Goal: Information Seeking & Learning: Check status

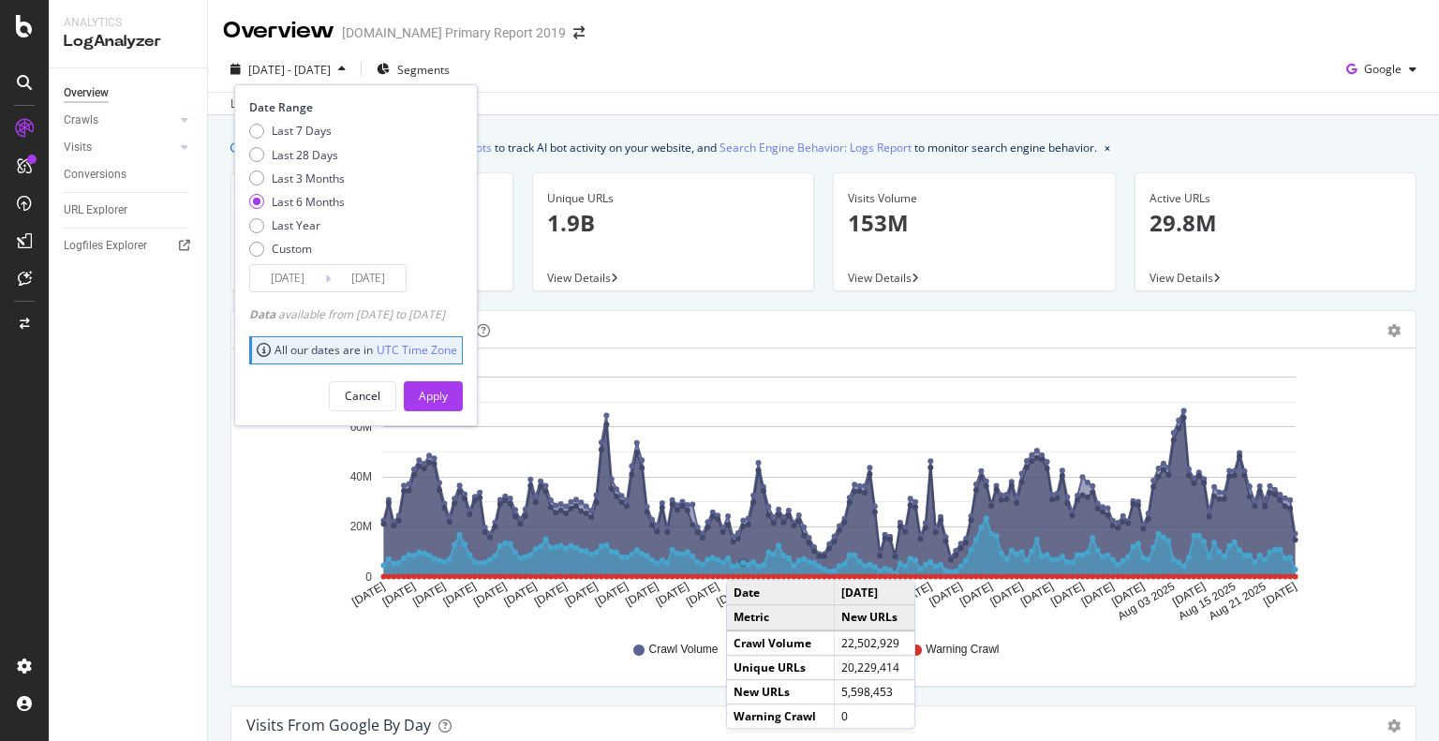
click at [304, 144] on div "Last 7 Days Last 28 Days Last 3 Months Last 6 Months Last Year Custom" at bounding box center [297, 193] width 96 height 141
click at [301, 153] on div "Last 28 Days" at bounding box center [305, 155] width 67 height 16
type input "[DATE]"
click at [448, 388] on div "Apply" at bounding box center [433, 396] width 29 height 16
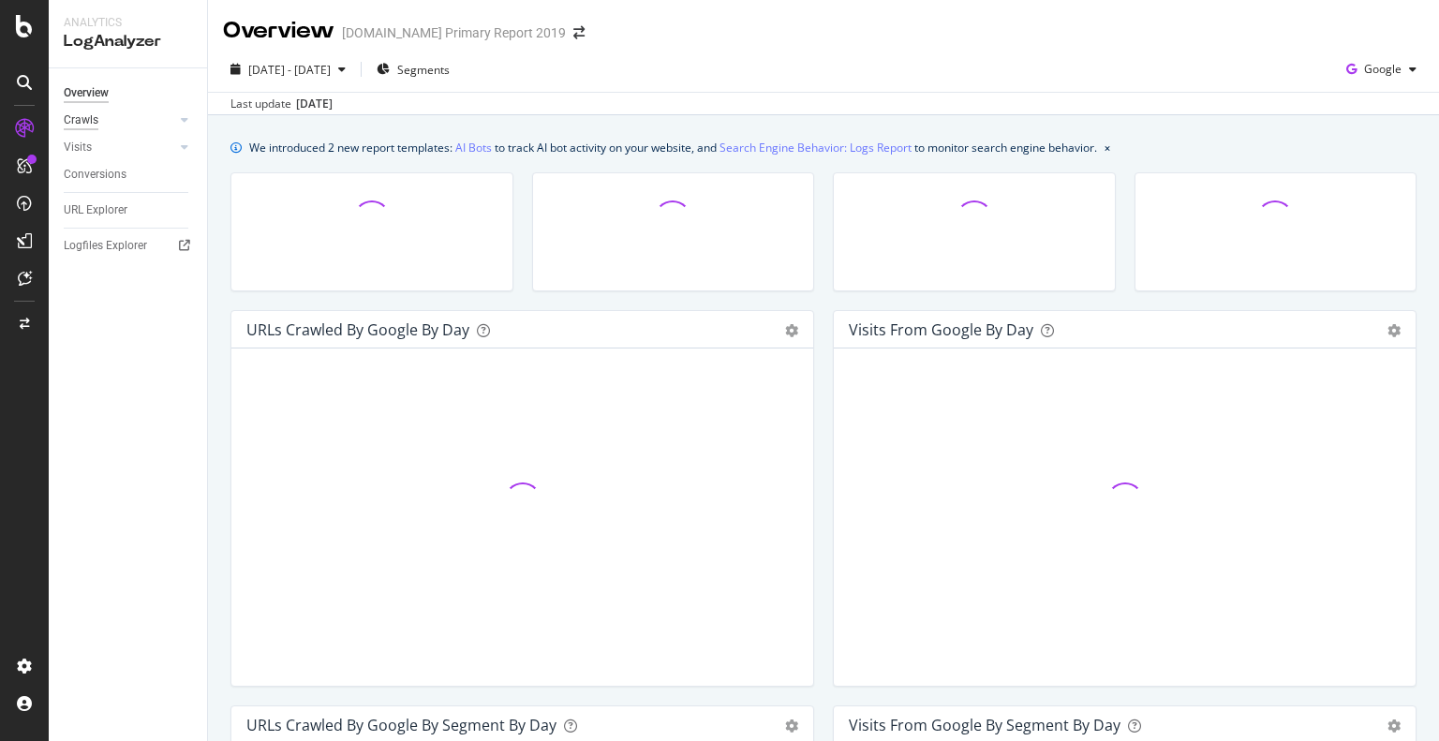
click at [93, 121] on div "Crawls" at bounding box center [81, 121] width 35 height 20
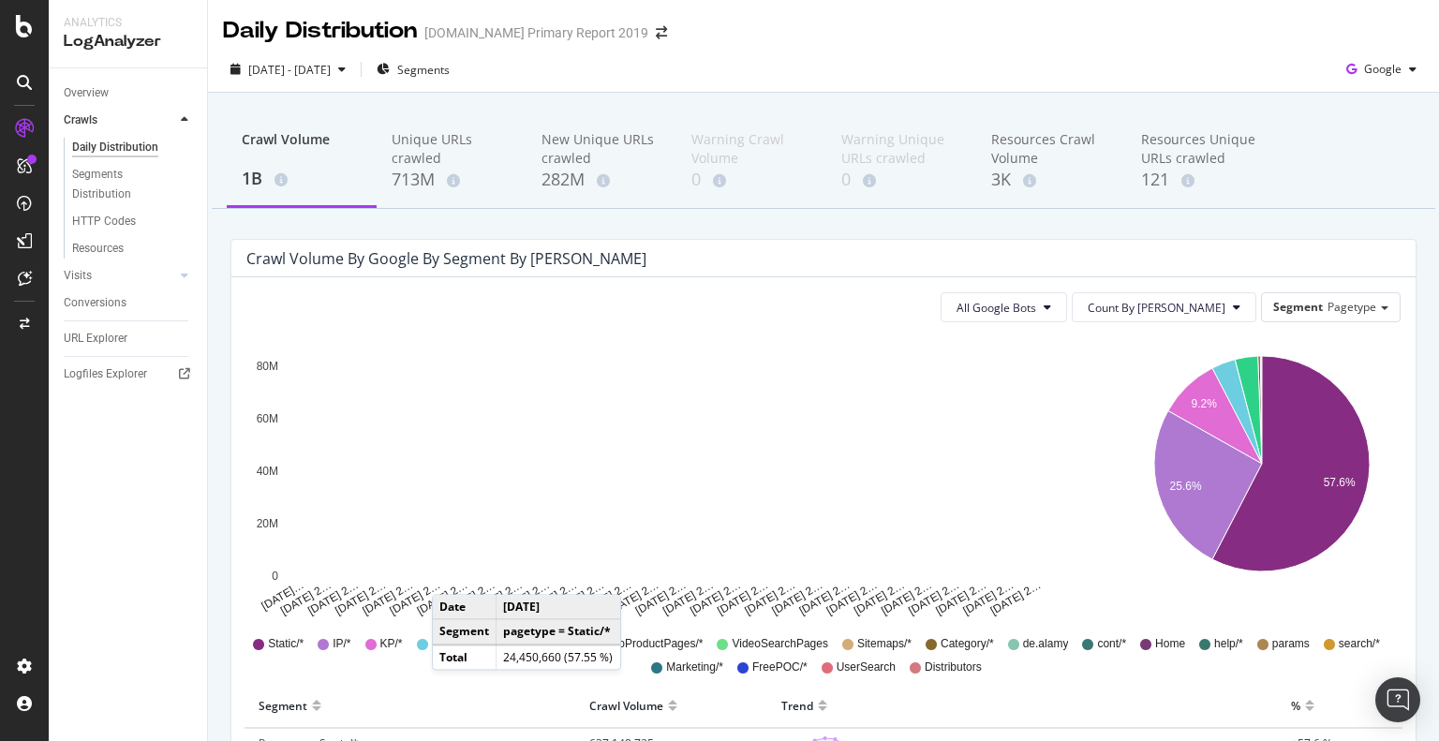
scroll to position [187, 0]
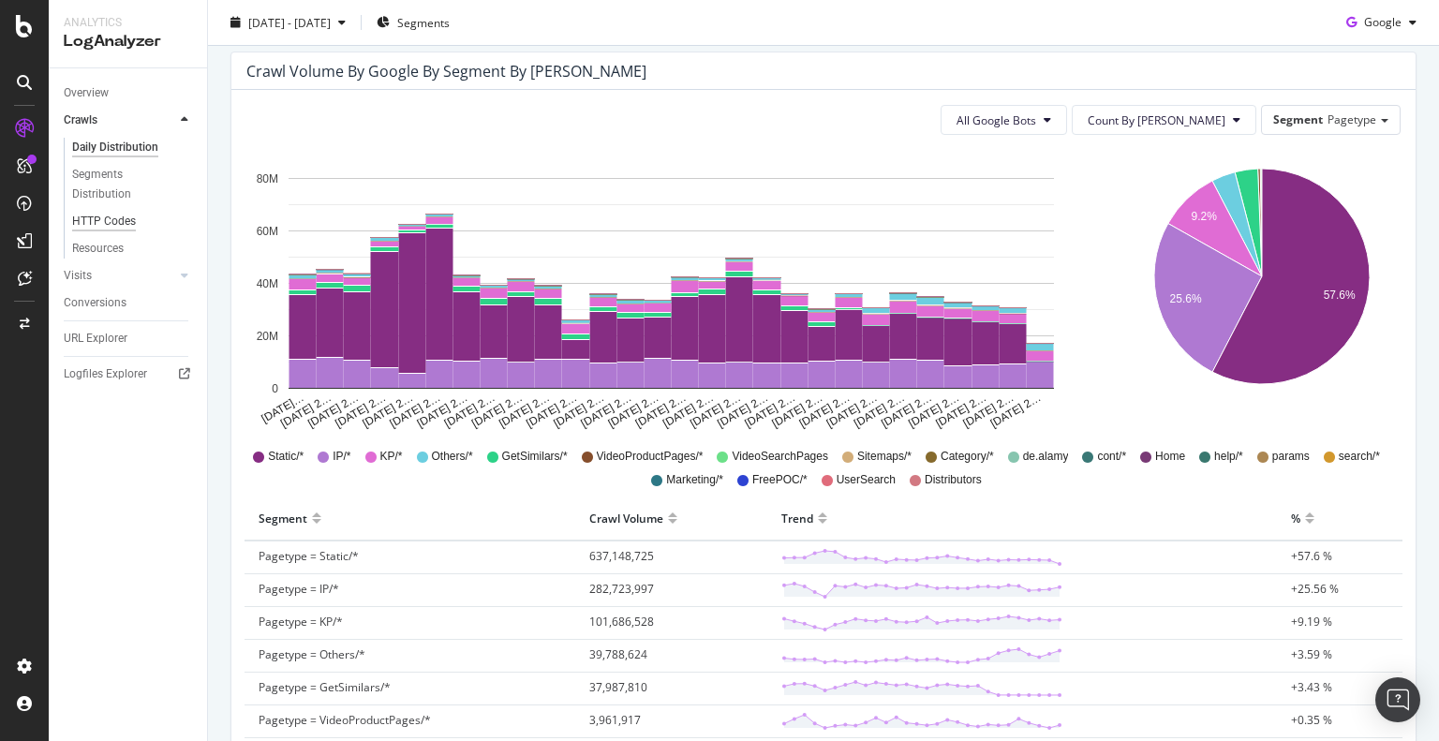
click at [86, 225] on div "HTTP Codes" at bounding box center [104, 222] width 64 height 20
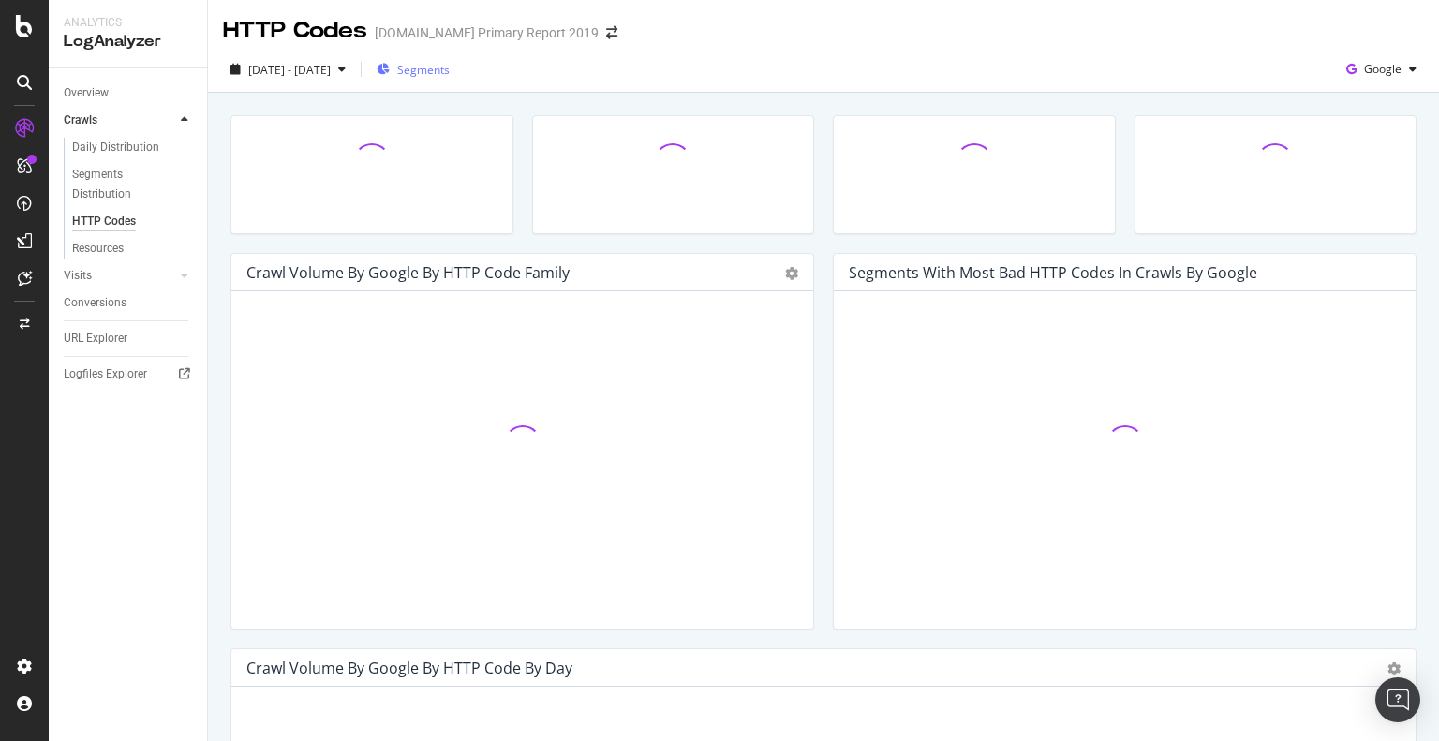
click at [450, 78] on div "Segments" at bounding box center [413, 69] width 73 height 28
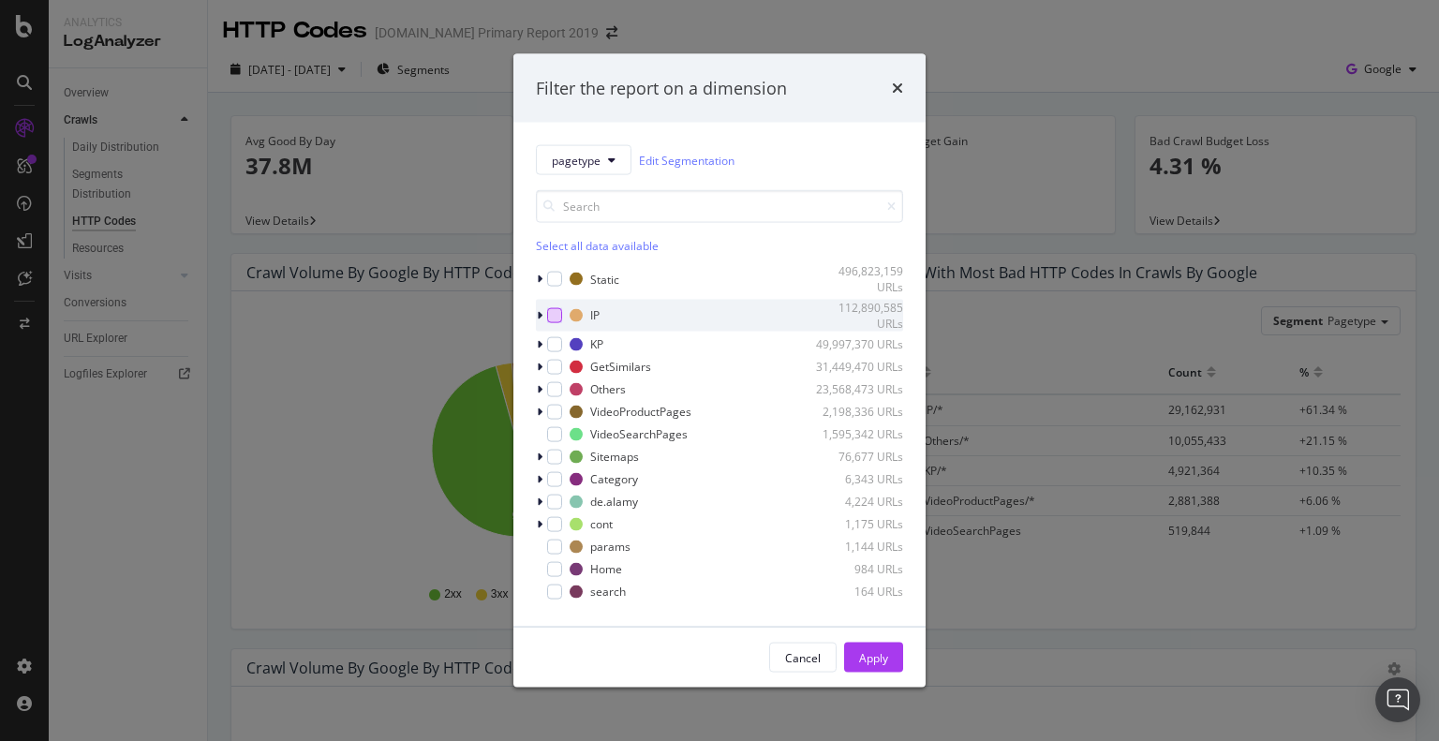
click at [555, 313] on div "modal" at bounding box center [554, 314] width 15 height 15
click at [540, 317] on icon "modal" at bounding box center [540, 314] width 6 height 11
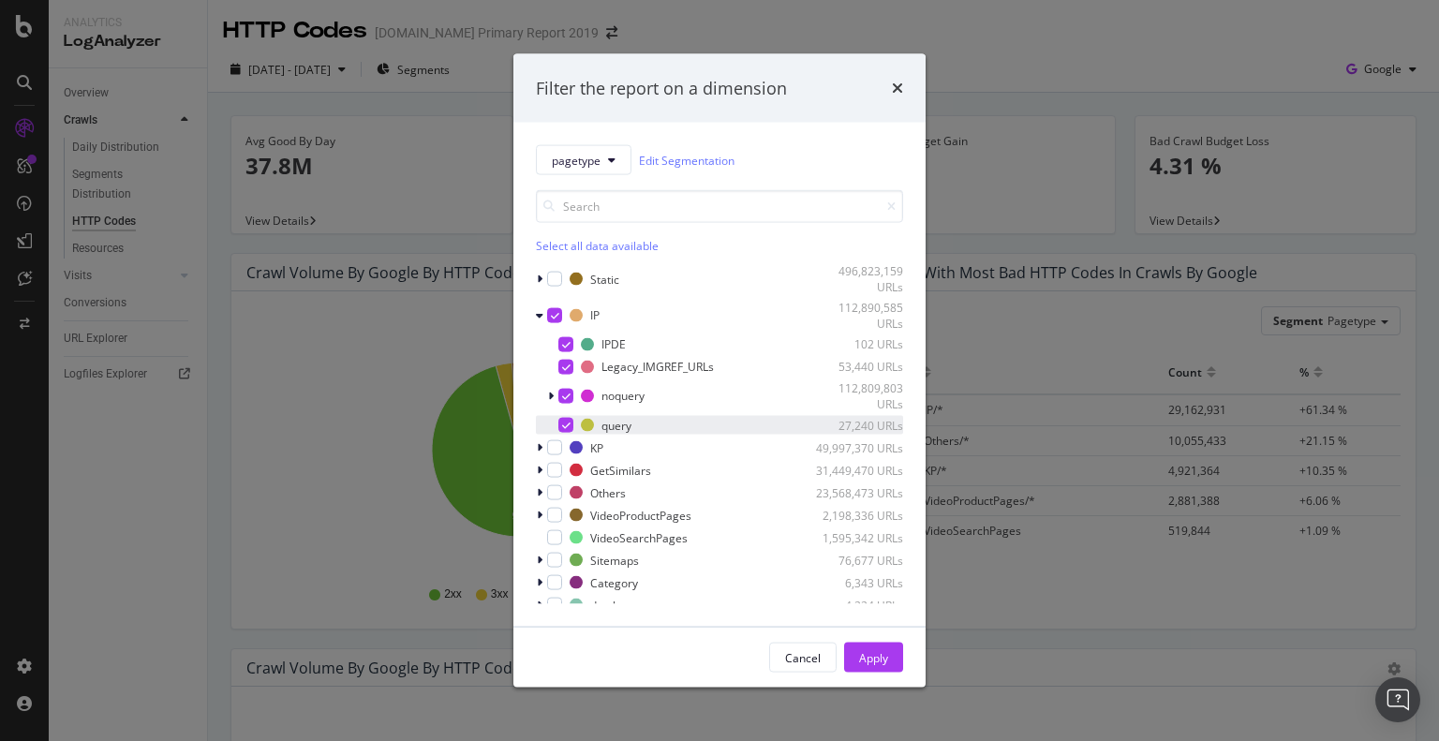
click at [562, 423] on icon "modal" at bounding box center [566, 425] width 8 height 9
click at [569, 369] on icon "modal" at bounding box center [566, 366] width 8 height 9
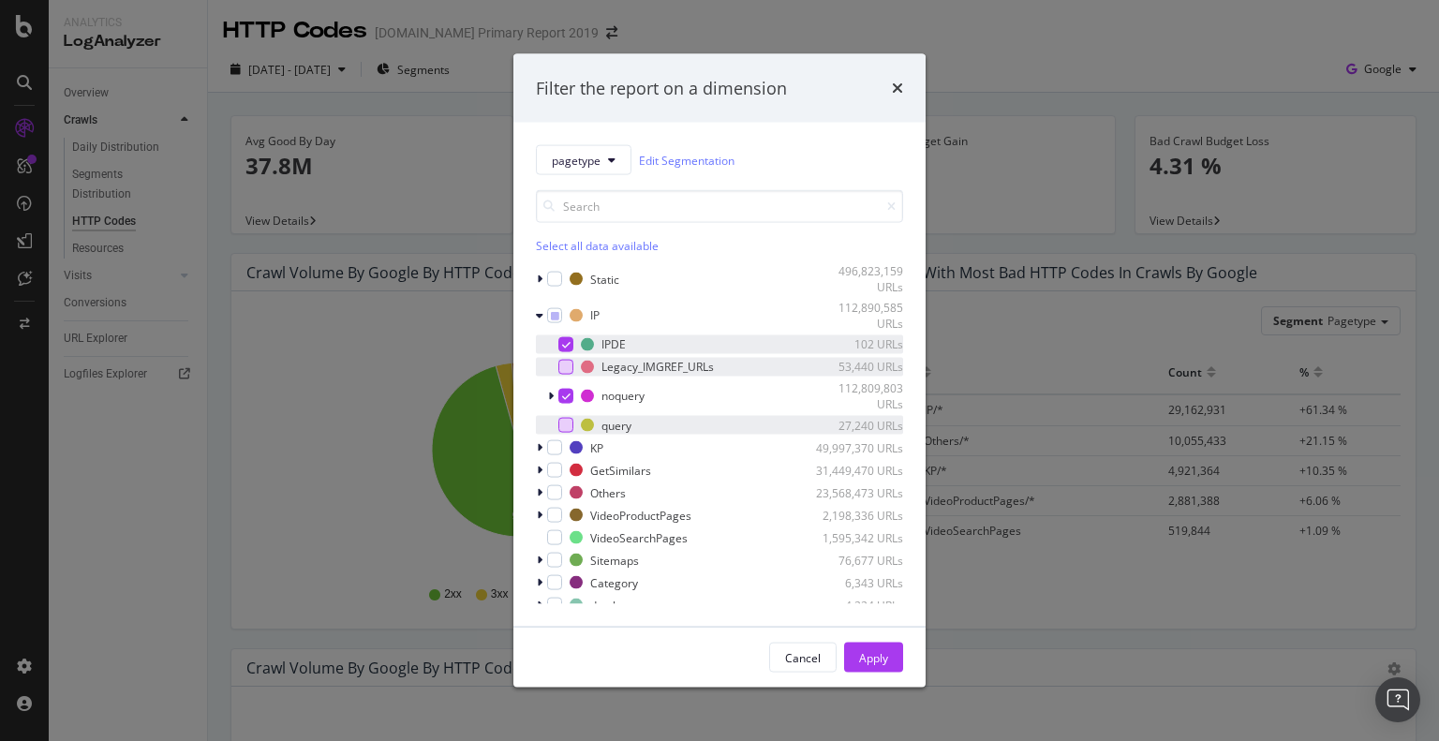
click at [570, 346] on icon "modal" at bounding box center [566, 343] width 8 height 9
click at [866, 660] on div "Apply" at bounding box center [873, 657] width 29 height 16
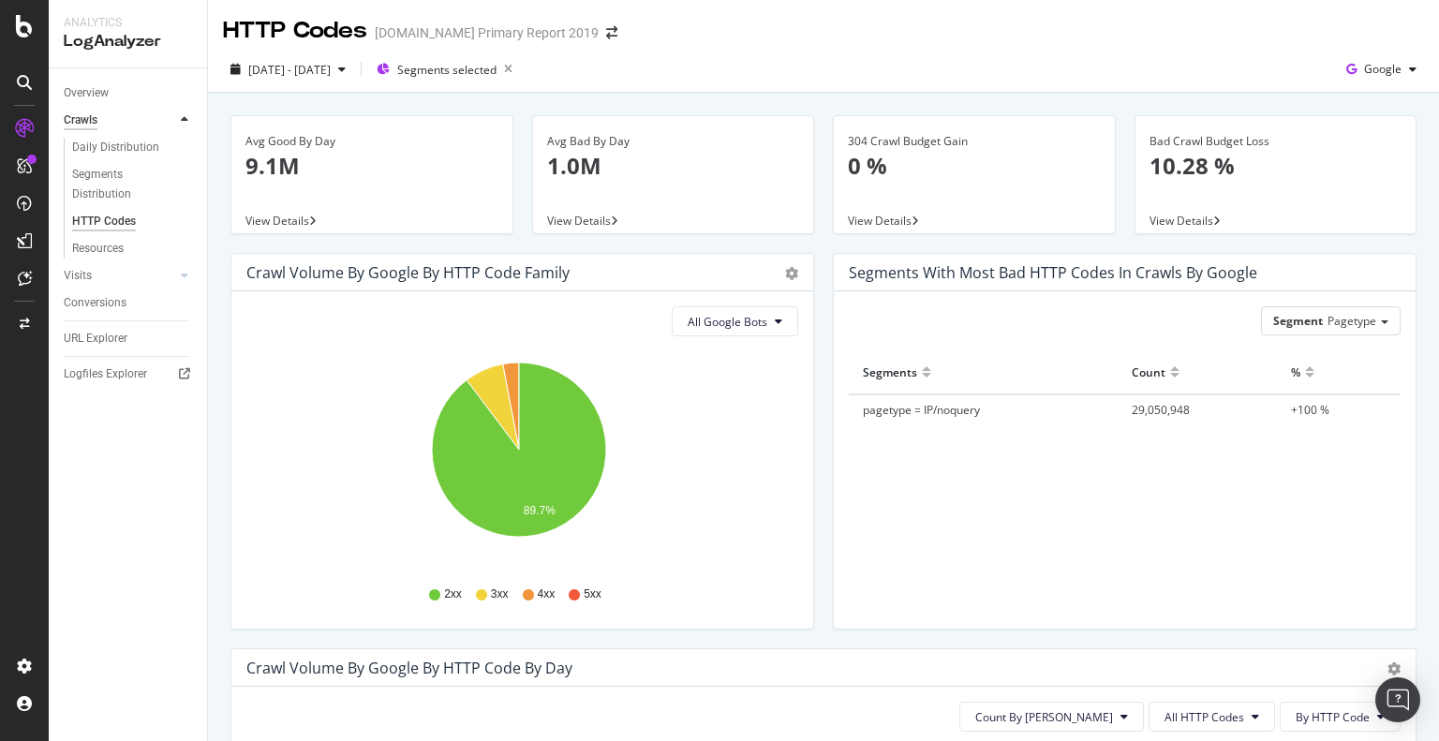
click at [89, 124] on div "Crawls" at bounding box center [81, 121] width 34 height 20
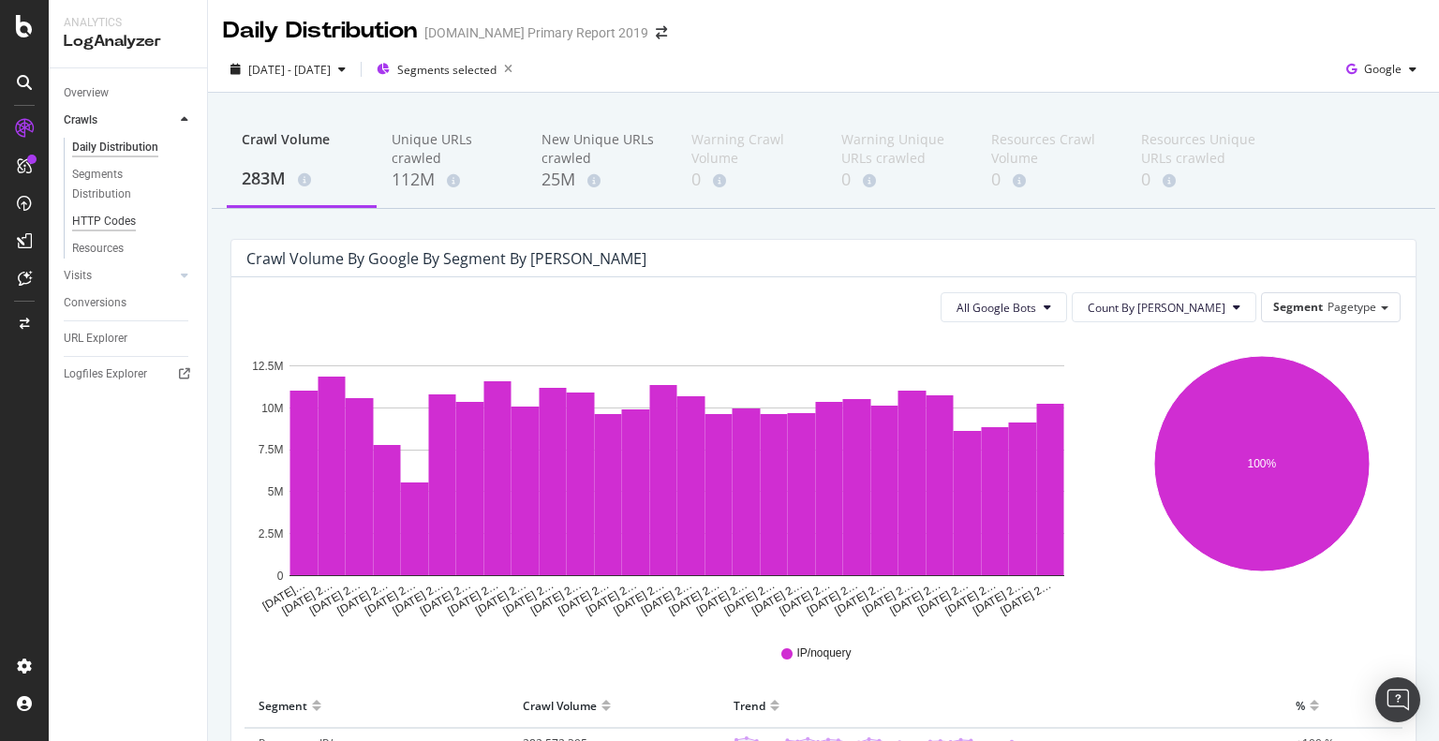
click at [104, 220] on div "HTTP Codes" at bounding box center [104, 222] width 64 height 20
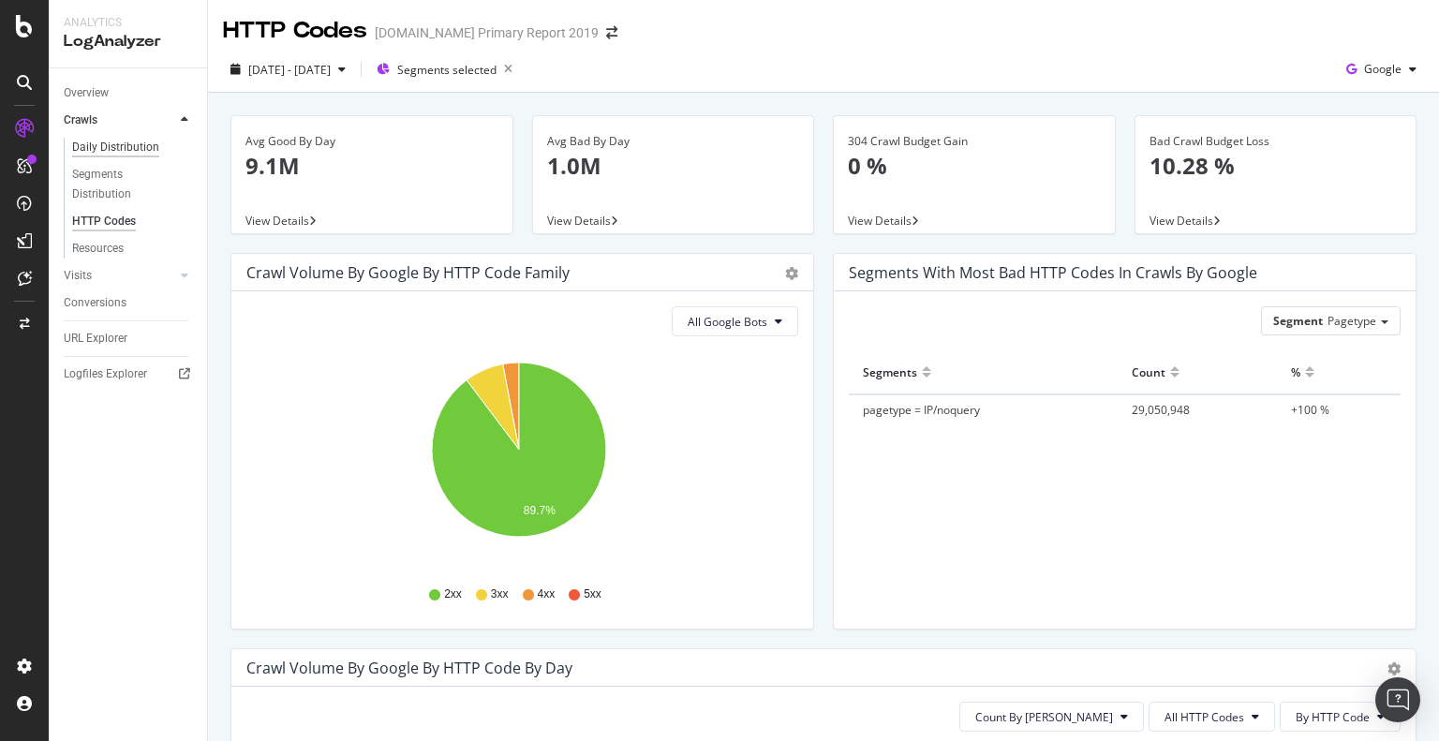
click at [119, 141] on div "Daily Distribution" at bounding box center [115, 148] width 87 height 20
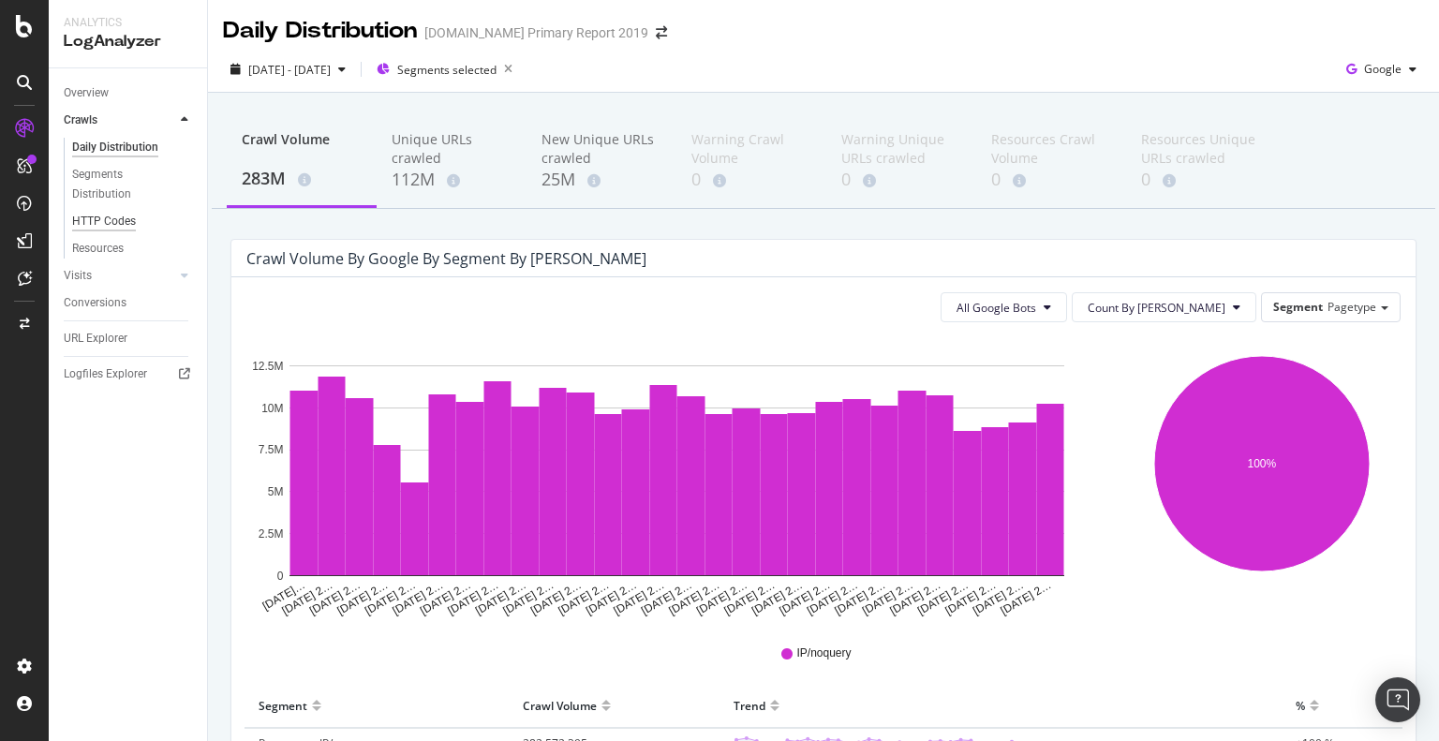
click at [112, 222] on div "HTTP Codes" at bounding box center [104, 222] width 64 height 20
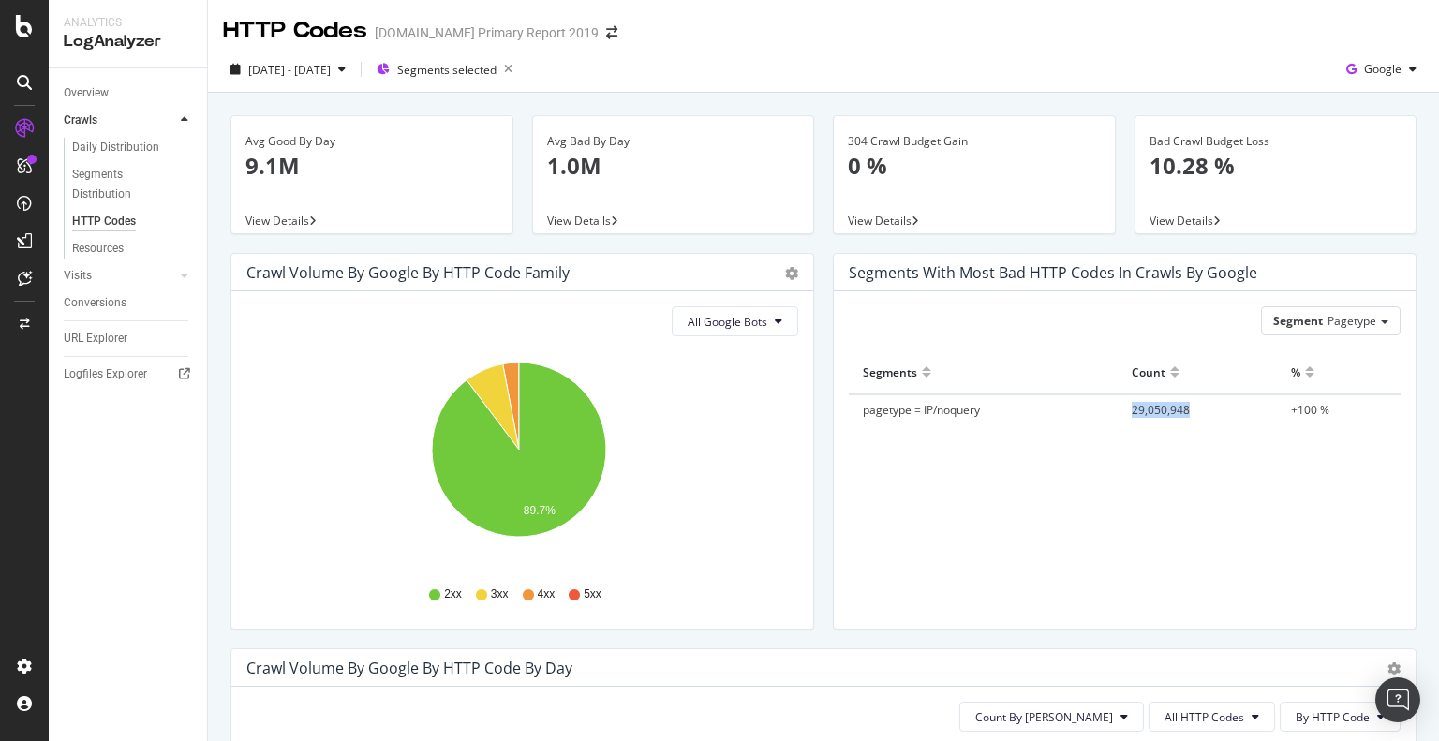
drag, startPoint x: 1119, startPoint y: 407, endPoint x: 1194, endPoint y: 408, distance: 75.0
click at [1194, 408] on td "29,050,948" at bounding box center [1197, 409] width 159 height 30
copy span "29,050,948"
click at [1405, 74] on div "button" at bounding box center [1413, 69] width 22 height 11
click at [1349, 142] on span "Bing" at bounding box center [1382, 141] width 69 height 17
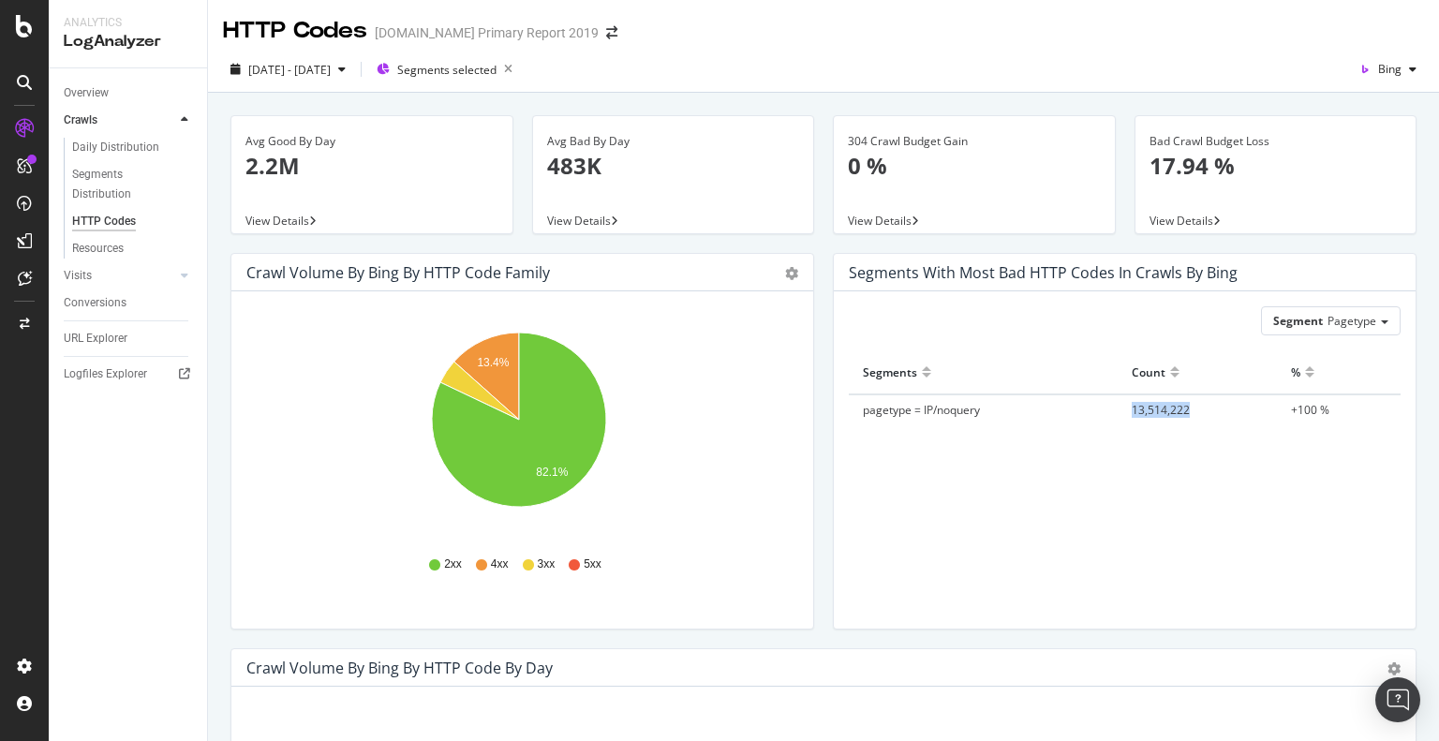
drag, startPoint x: 1110, startPoint y: 414, endPoint x: 1200, endPoint y: 409, distance: 90.1
click at [1200, 409] on td "13,514,222" at bounding box center [1197, 409] width 159 height 30
copy span "13,514,222"
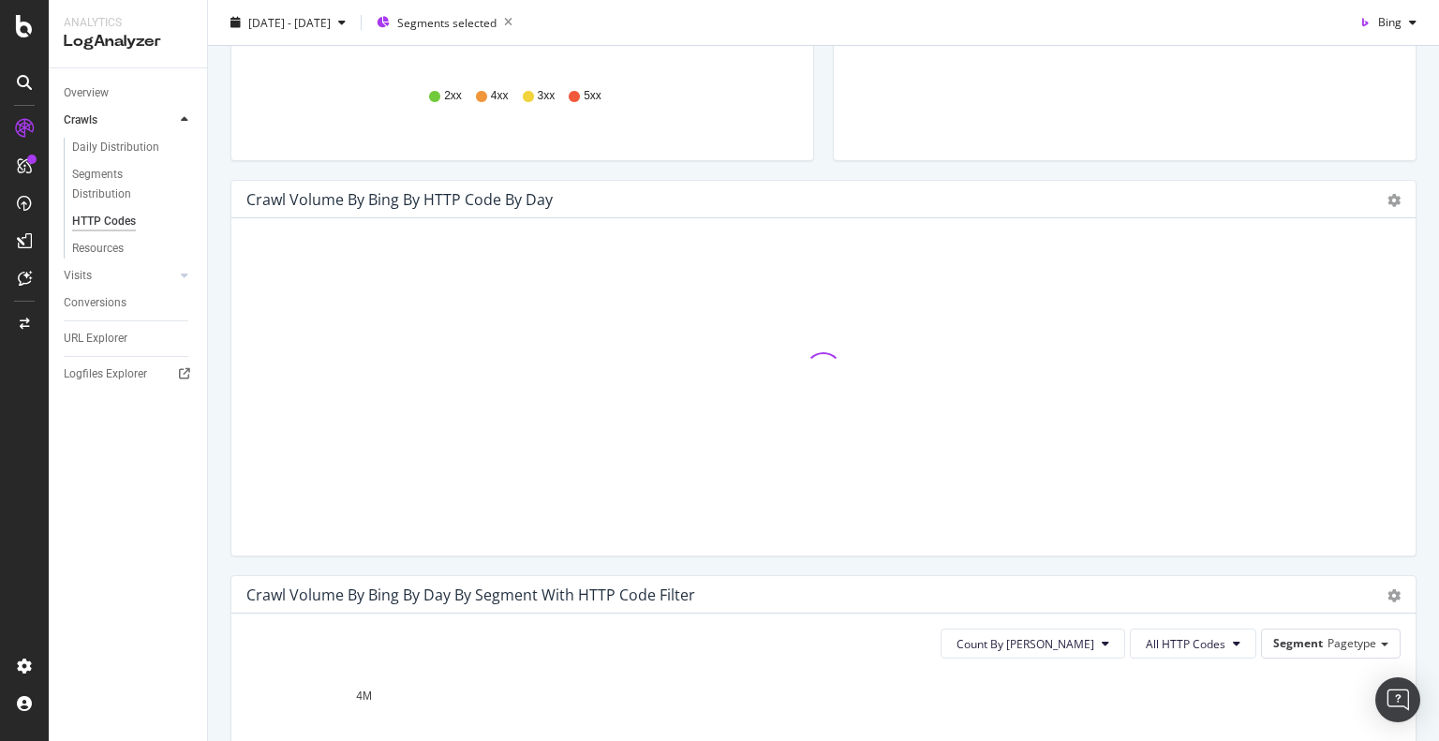
scroll to position [749, 0]
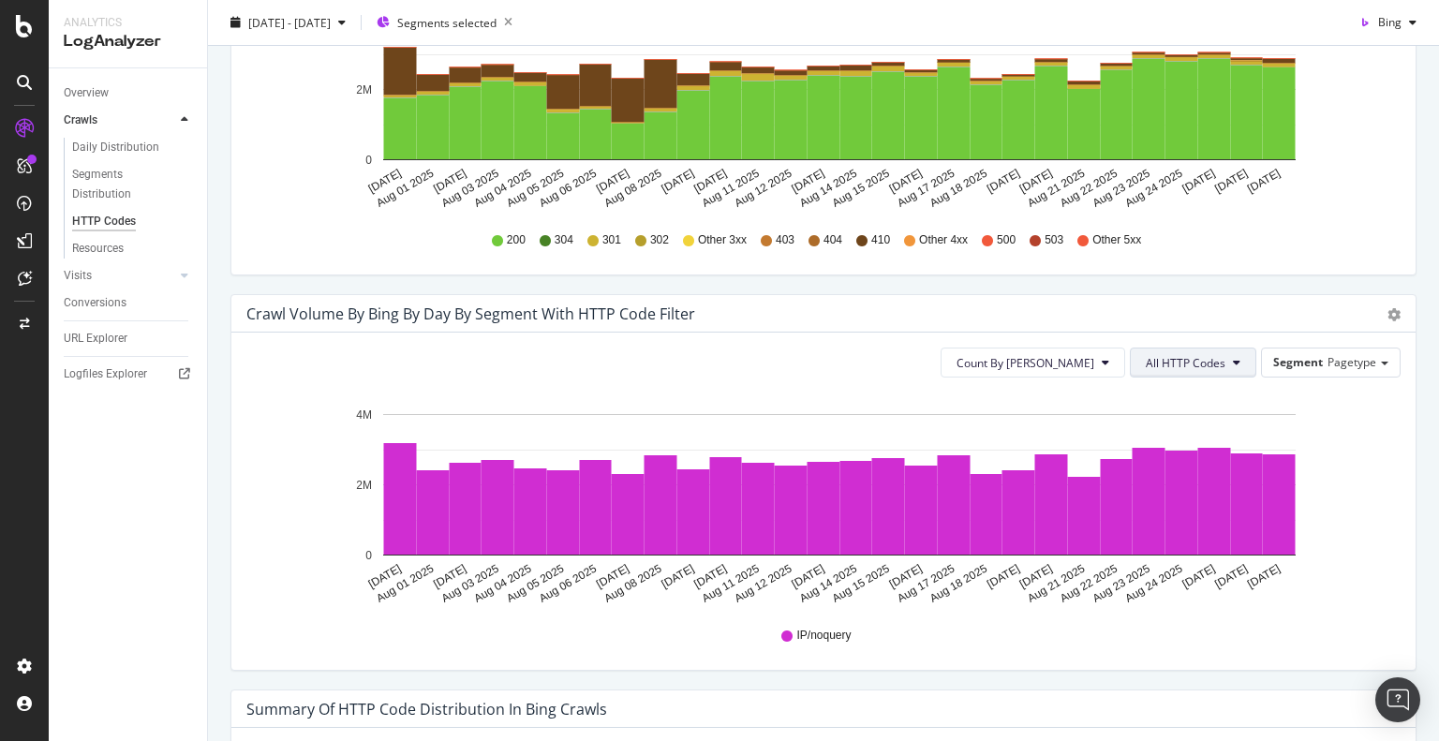
click at [1165, 371] on button "All HTTP Codes" at bounding box center [1193, 363] width 126 height 30
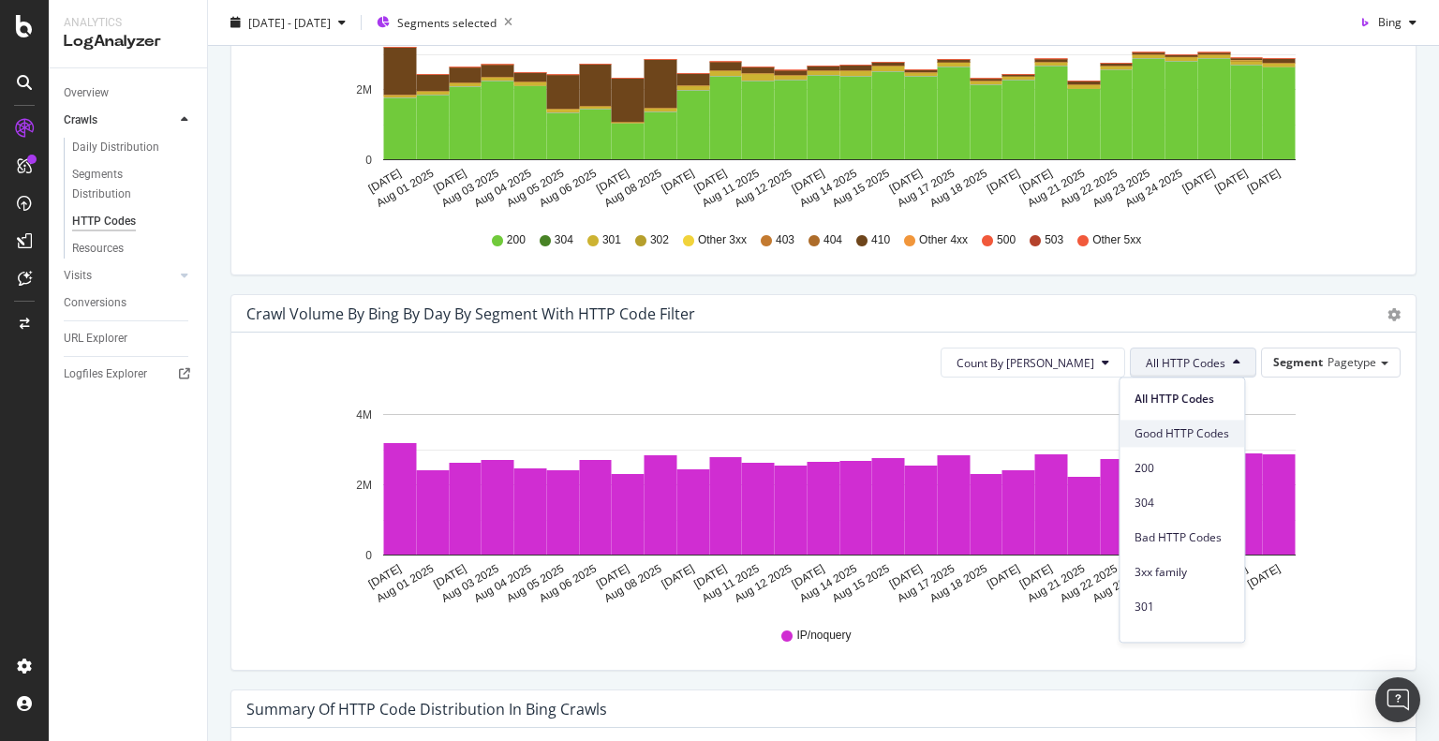
click at [1161, 433] on span "Good HTTP Codes" at bounding box center [1182, 433] width 95 height 17
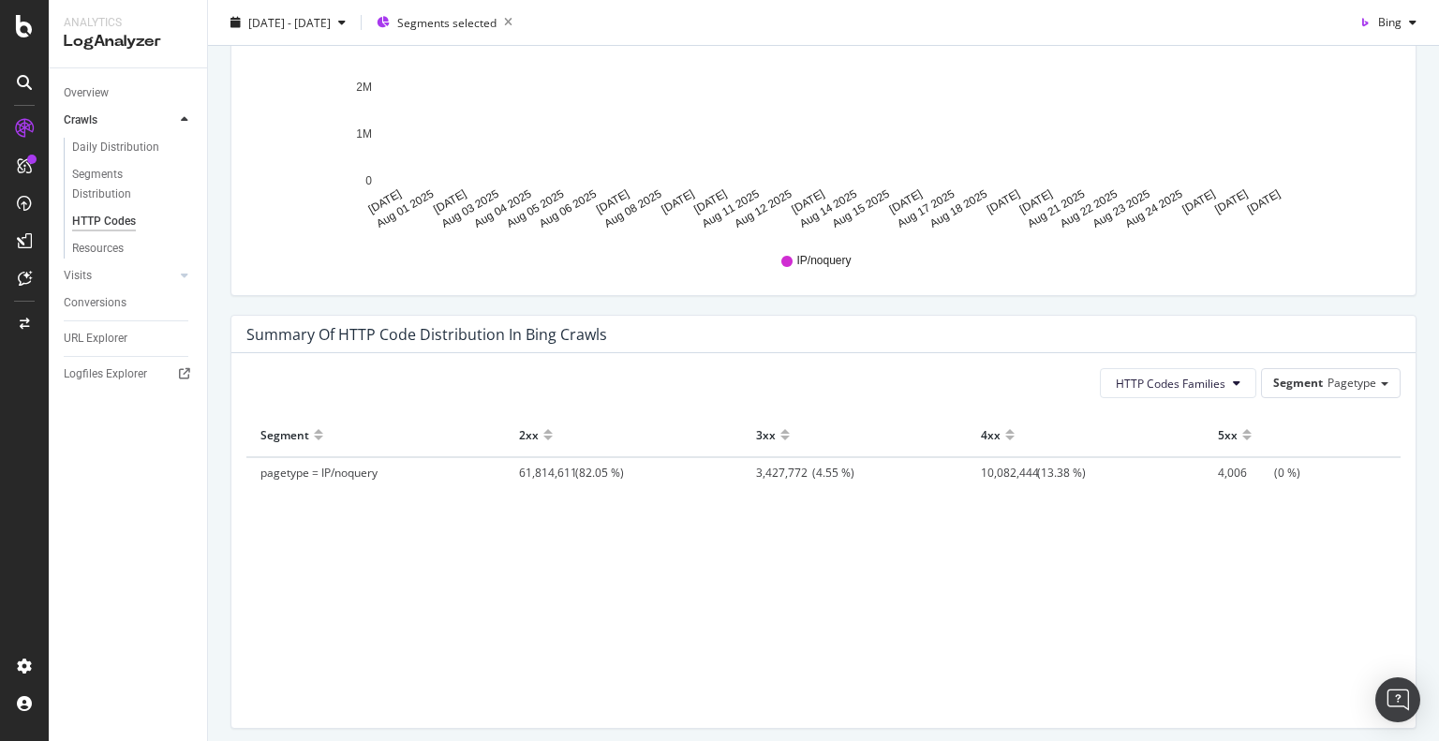
scroll to position [1194, 0]
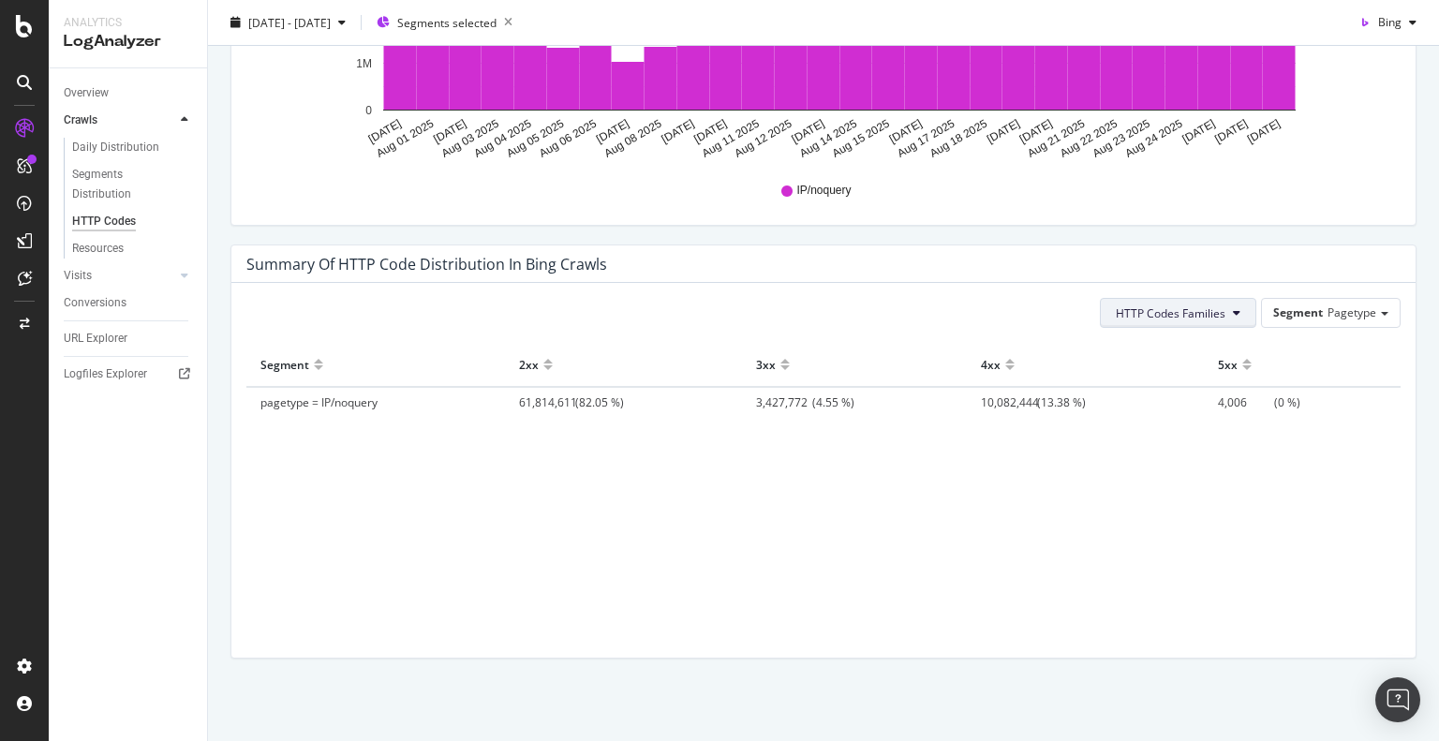
click at [1164, 310] on span "HTTP Codes Families" at bounding box center [1171, 313] width 110 height 16
click at [1147, 385] on span "2xx + 304 Family" at bounding box center [1160, 383] width 110 height 17
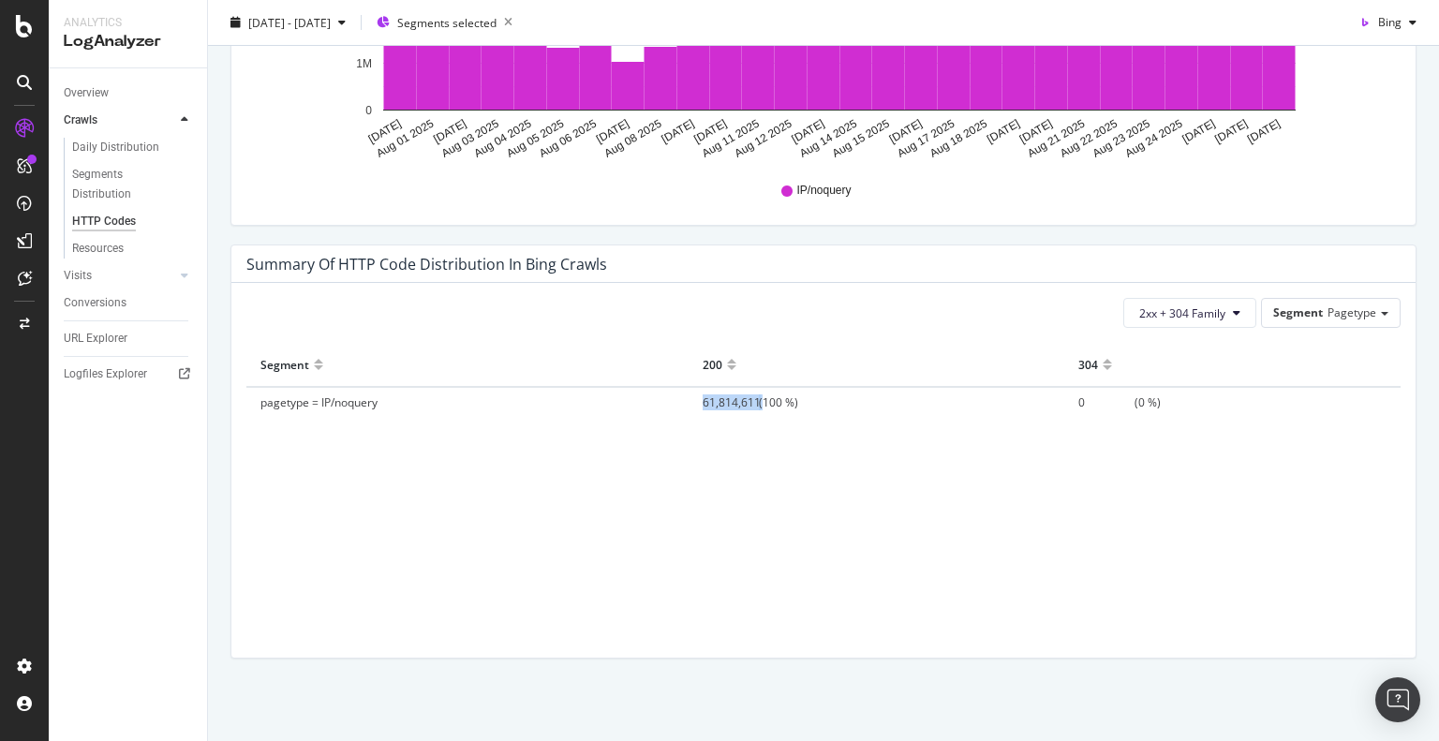
drag, startPoint x: 686, startPoint y: 401, endPoint x: 753, endPoint y: 406, distance: 67.6
click at [753, 406] on td "61,814,611 (100 %)" at bounding box center [877, 402] width 377 height 30
copy span "61,814,611"
click at [674, 461] on div "Segment 200 304 pagetype = IP/noquery 61,814,611 (100 %) 0 (0 %)" at bounding box center [823, 477] width 1154 height 268
click at [1328, 315] on span "Pagetype" at bounding box center [1352, 312] width 49 height 16
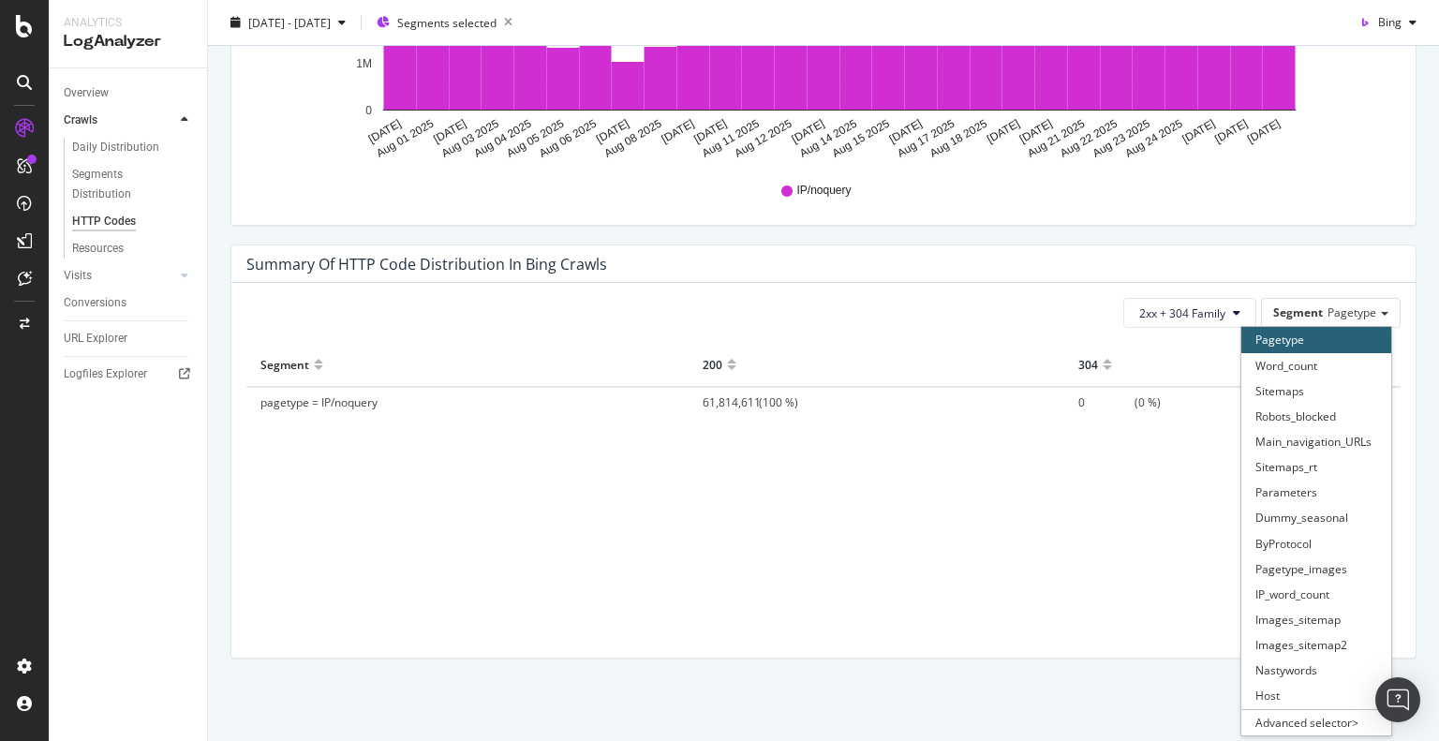
click at [762, 515] on div "Segment 200 304 pagetype = IP/noquery 61,814,611 (100 %) 0 (0 %)" at bounding box center [823, 477] width 1154 height 268
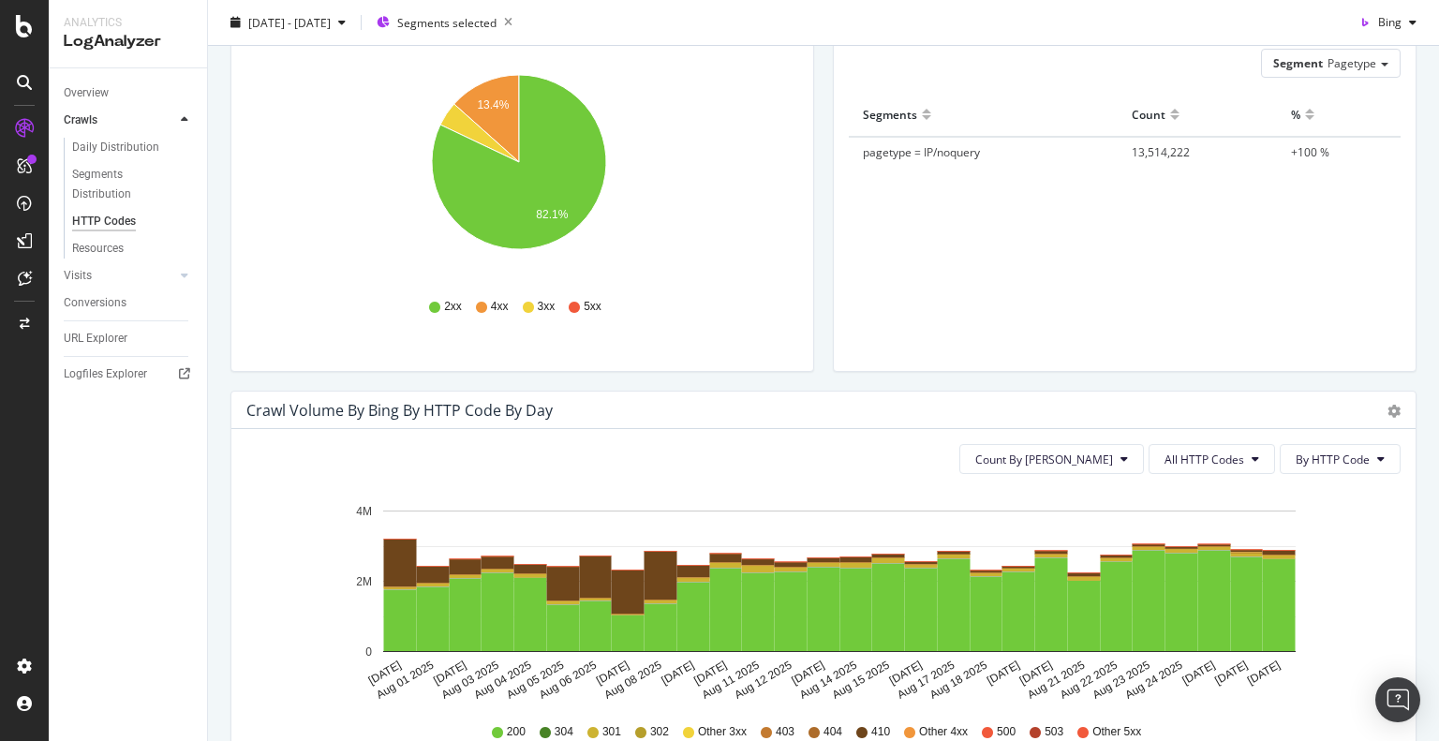
scroll to position [0, 0]
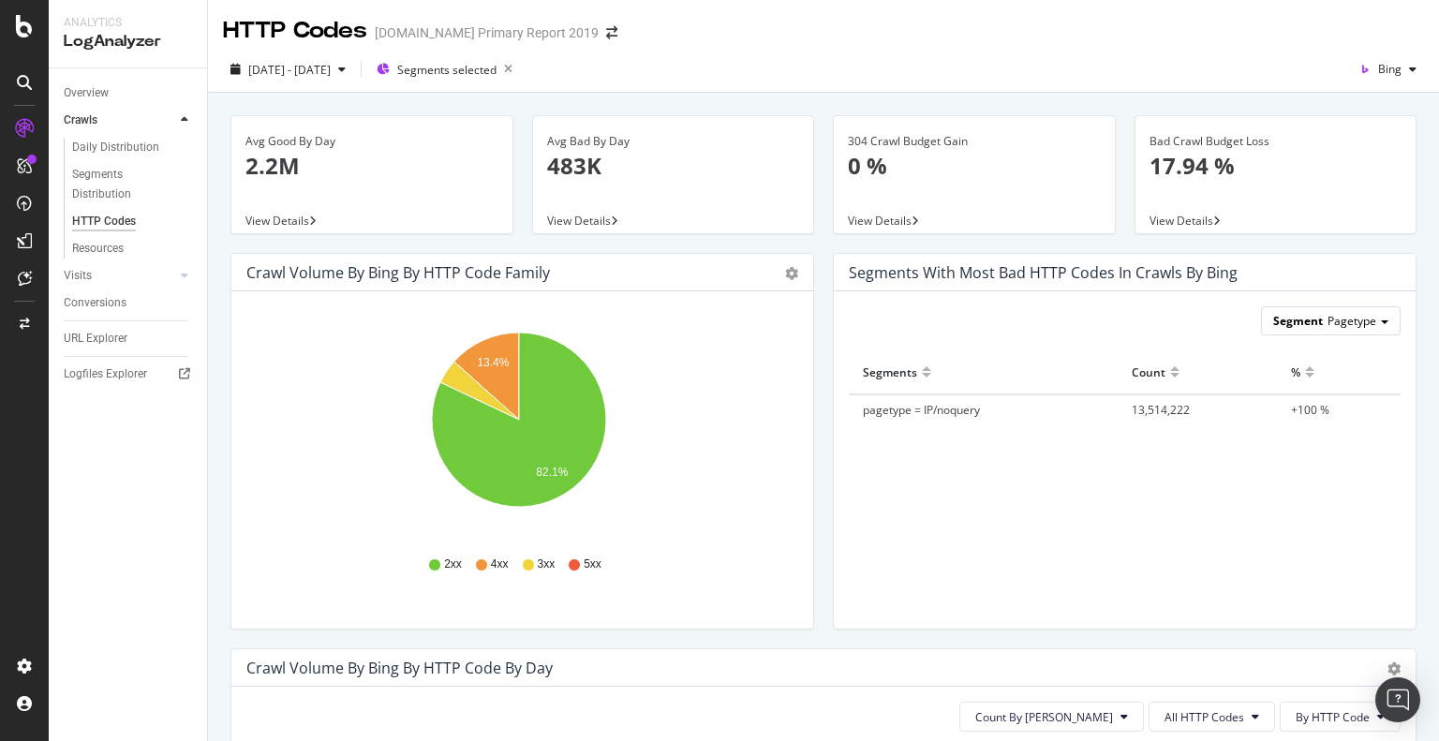
click at [1304, 325] on span "Segment" at bounding box center [1298, 321] width 50 height 16
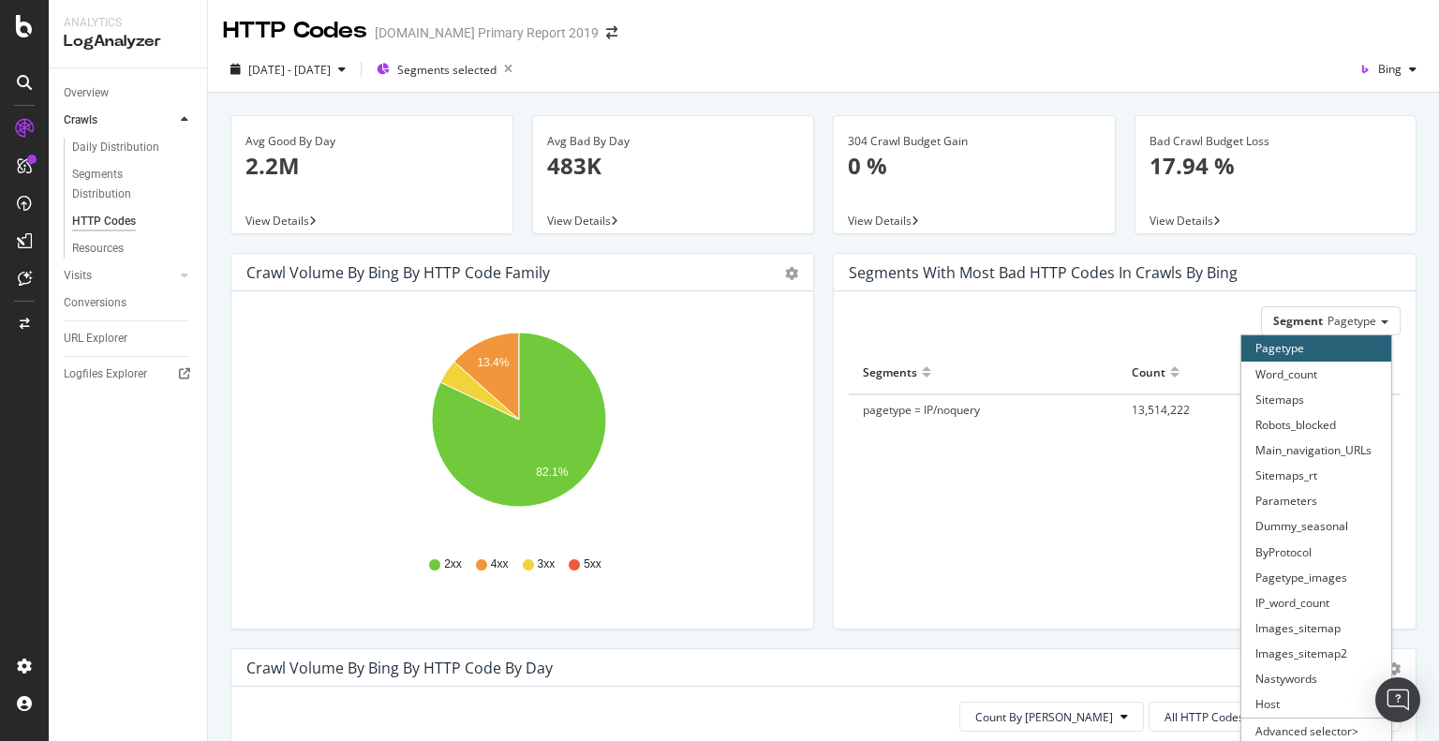
click at [976, 482] on div "Segments Count % pagetype = IP/noquery 13,514,222 +100 %" at bounding box center [1125, 465] width 552 height 231
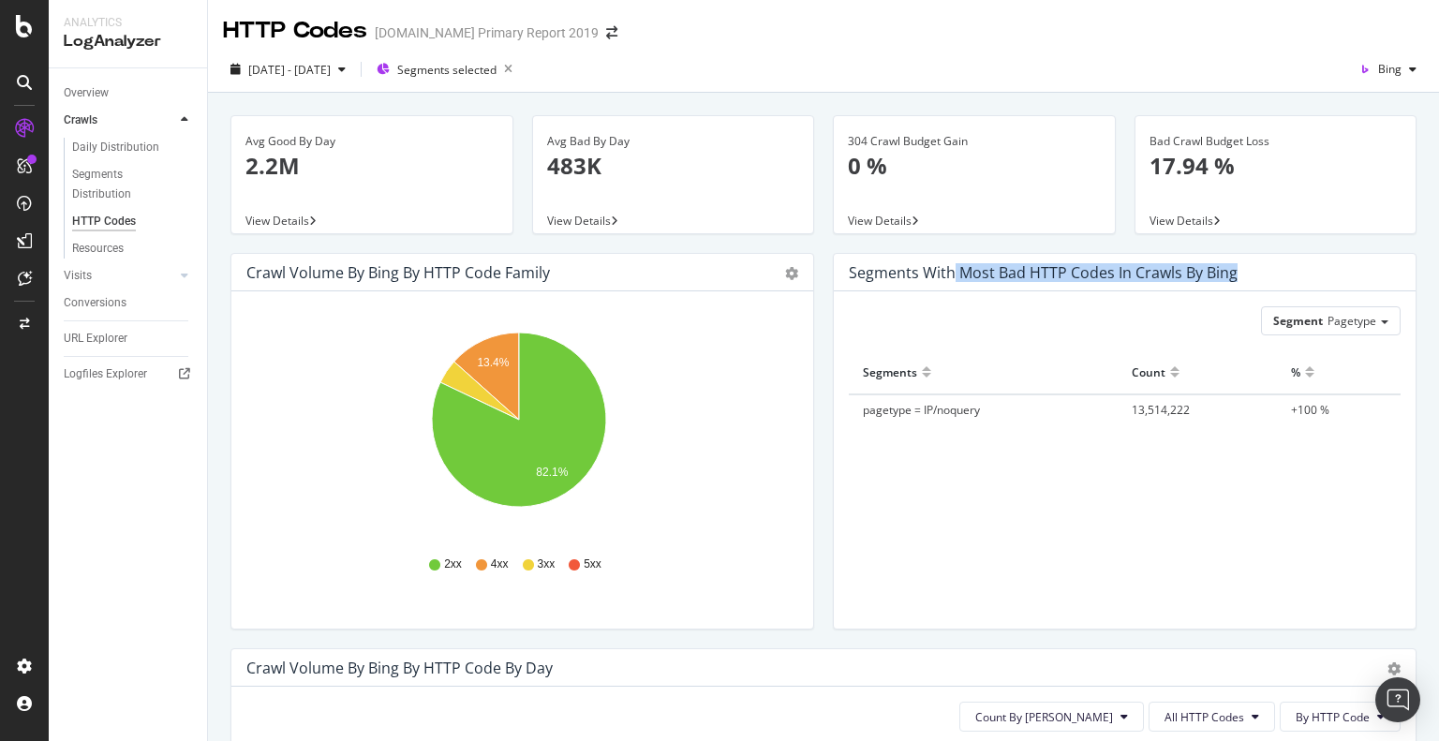
drag, startPoint x: 942, startPoint y: 263, endPoint x: 1261, endPoint y: 262, distance: 318.5
click at [1261, 263] on div "Segments with most bad HTTP codes in Crawls by bing" at bounding box center [1111, 272] width 524 height 19
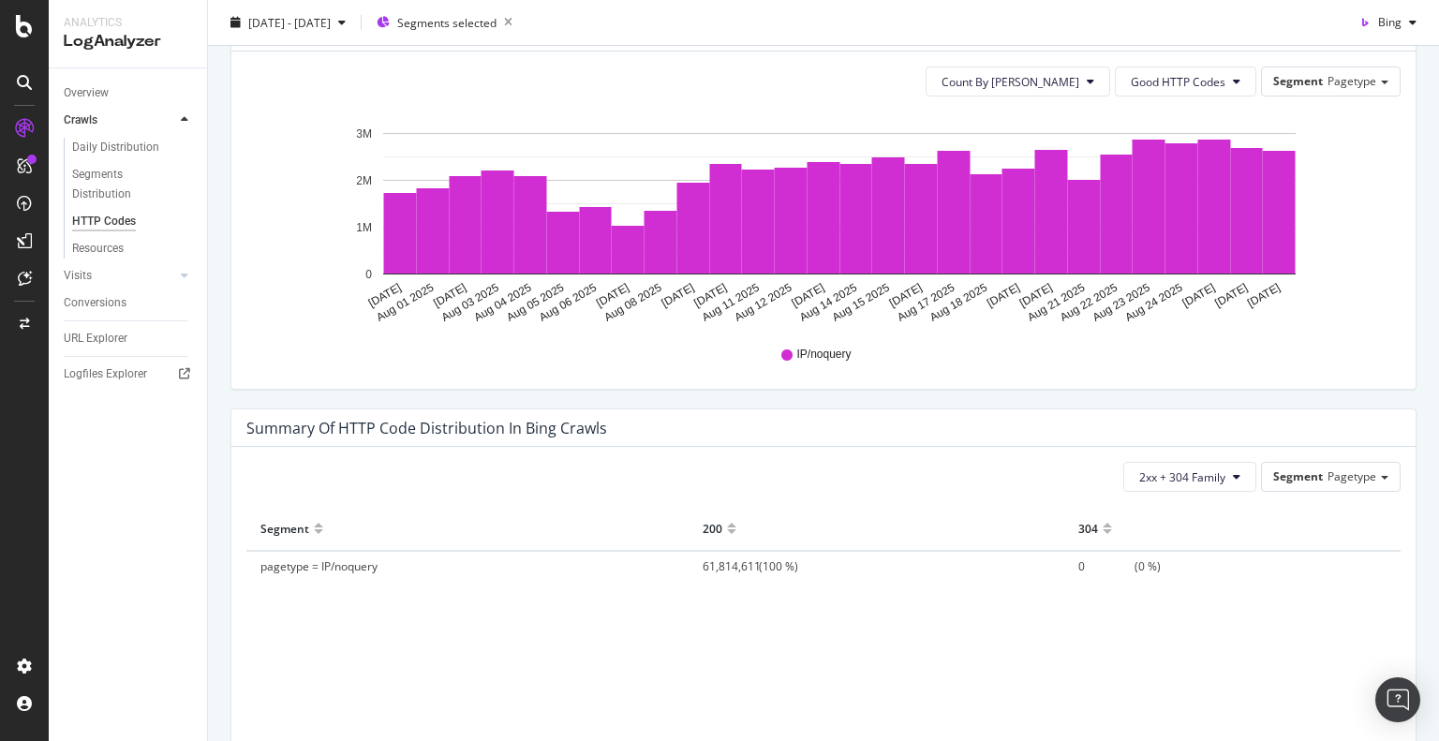
scroll to position [1194, 0]
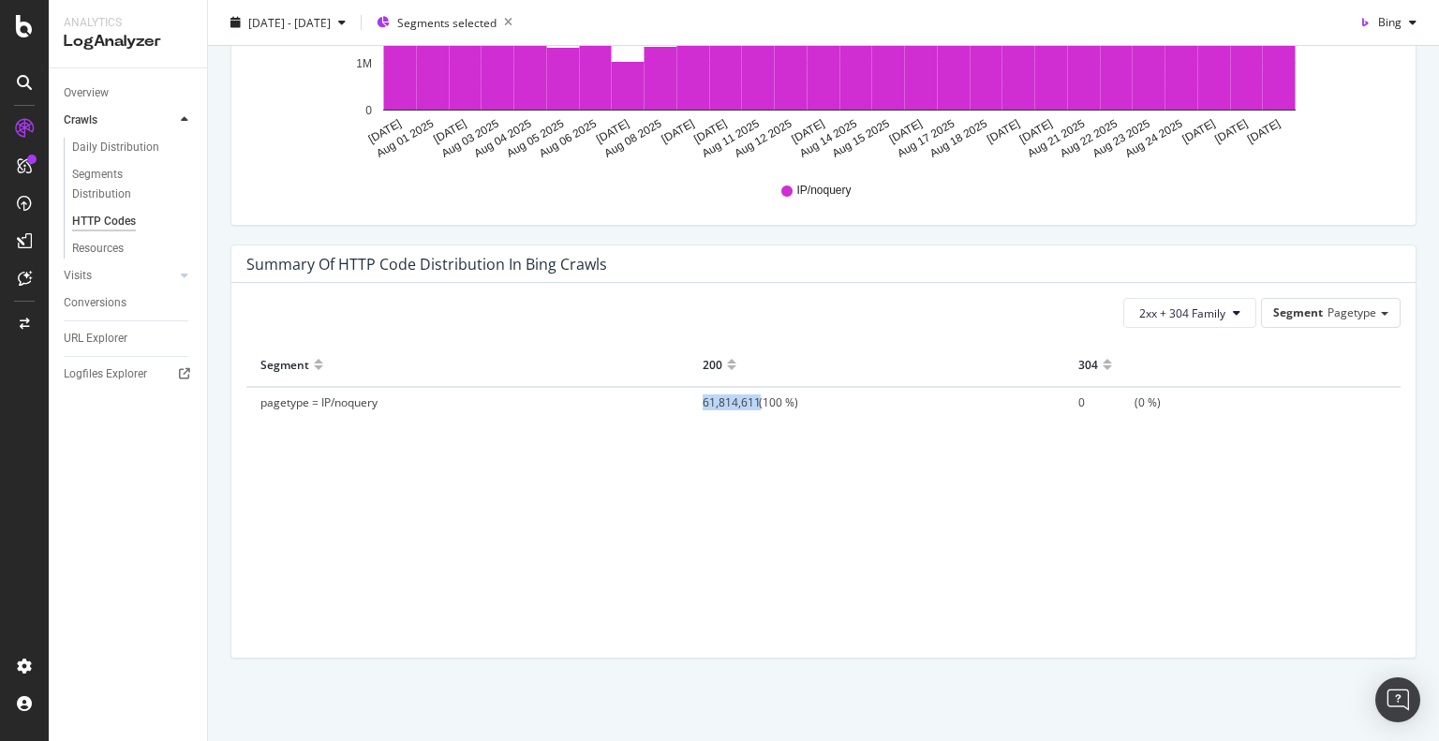
drag, startPoint x: 694, startPoint y: 400, endPoint x: 750, endPoint y: 400, distance: 56.2
click at [750, 400] on span "61,814,611" at bounding box center [731, 402] width 56 height 16
copy span "61,814,611"
click at [1165, 308] on span "2xx + 304 Family" at bounding box center [1182, 313] width 86 height 16
click at [1167, 347] on span "HTTP Codes Families" at bounding box center [1182, 348] width 110 height 17
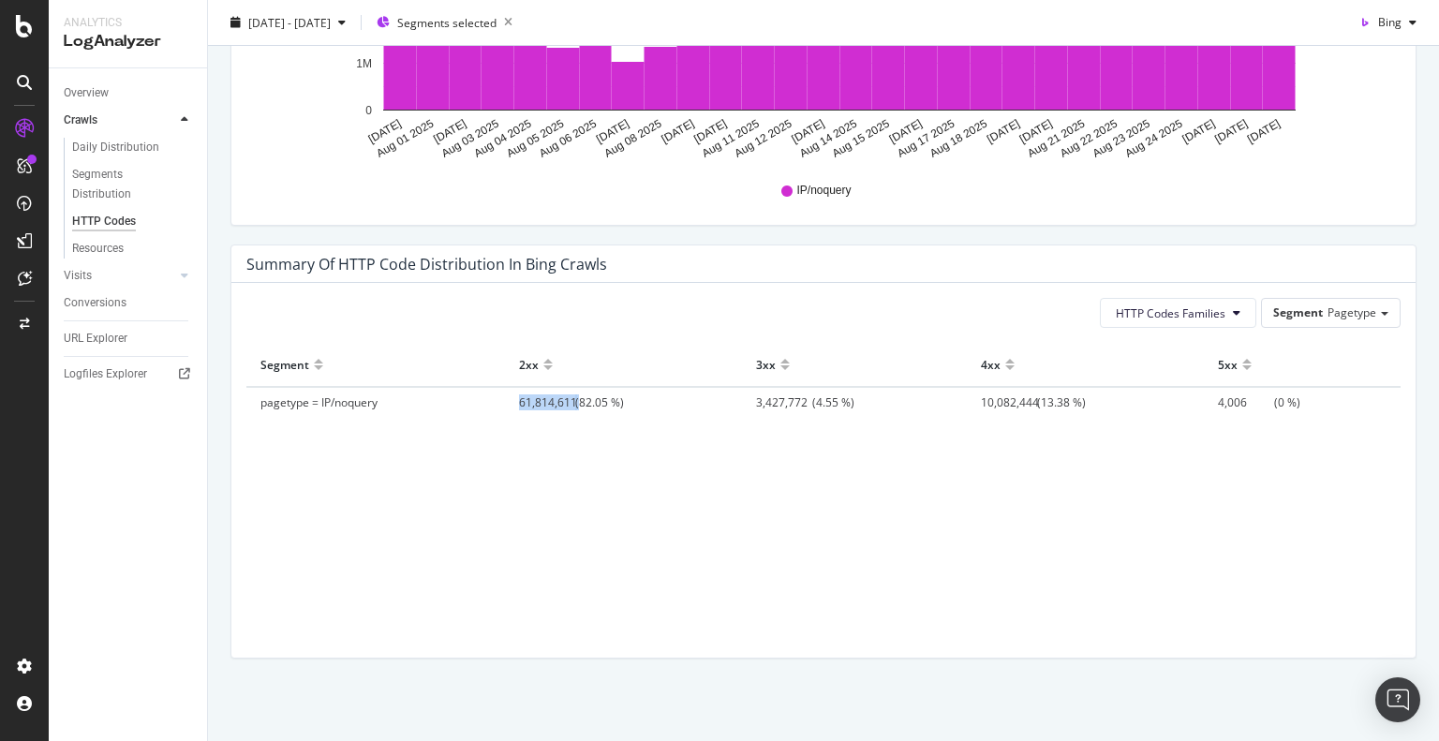
drag, startPoint x: 512, startPoint y: 396, endPoint x: 574, endPoint y: 400, distance: 62.9
click at [574, 400] on td "61,814,611 (82.05 %)" at bounding box center [623, 402] width 237 height 30
copy span "61,814,611"
click at [88, 141] on div "Daily Distribution" at bounding box center [115, 148] width 87 height 20
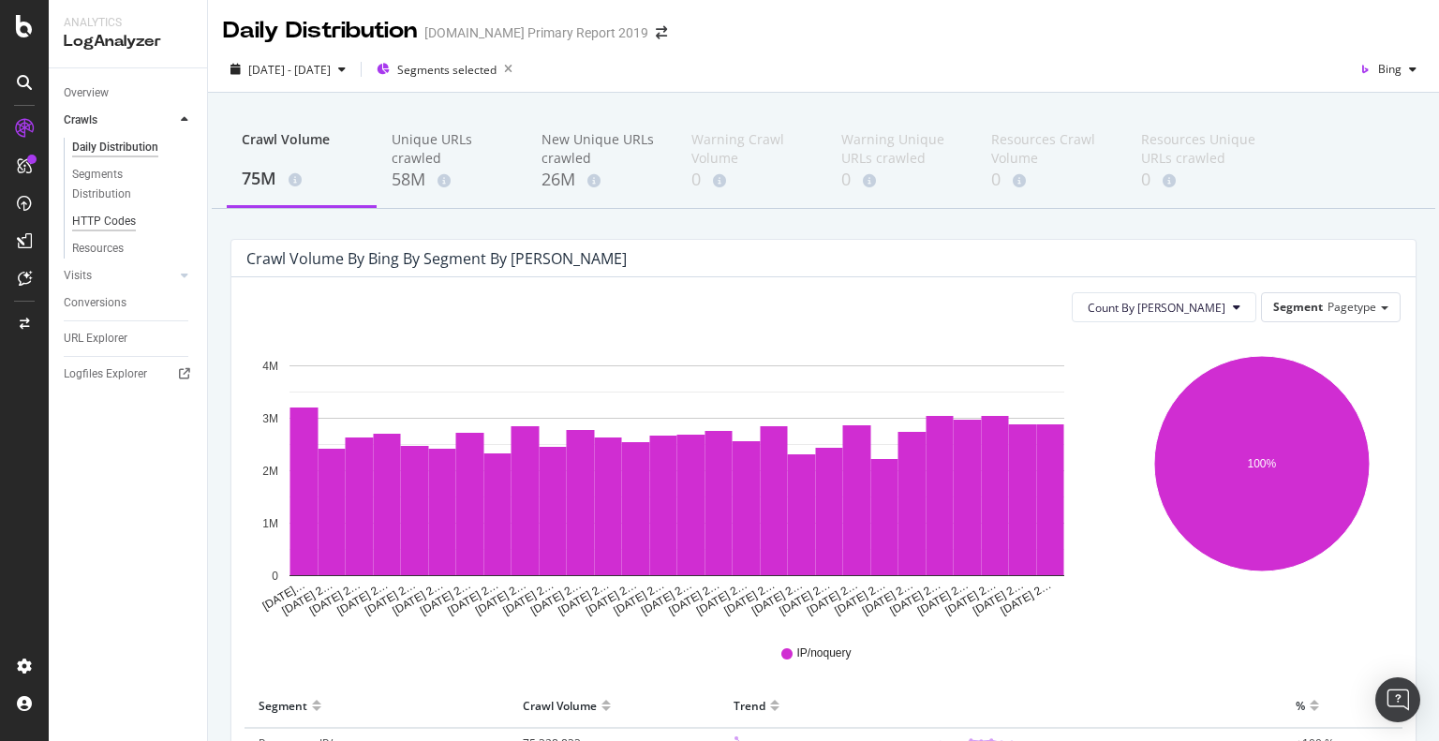
click at [91, 221] on div "HTTP Codes" at bounding box center [104, 222] width 64 height 20
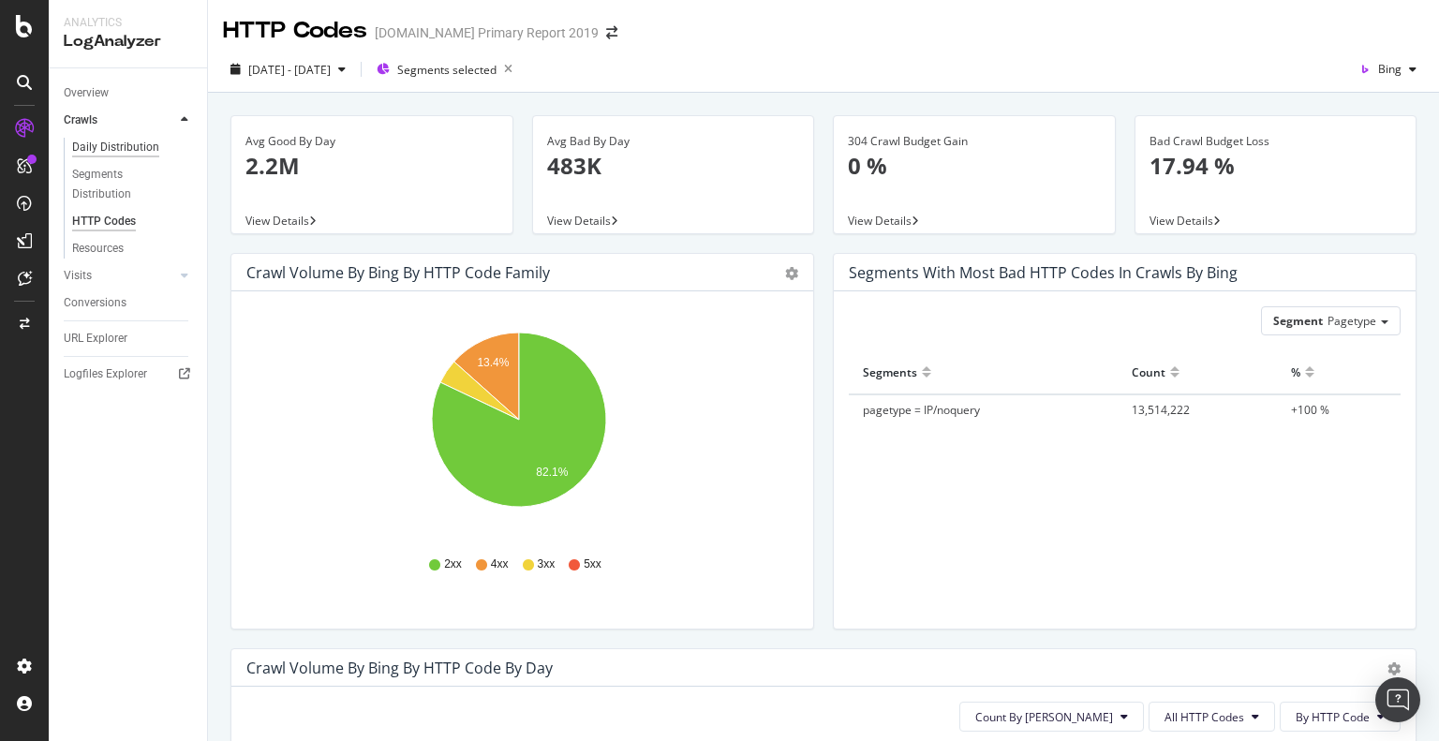
click at [102, 143] on div "Daily Distribution" at bounding box center [115, 148] width 87 height 20
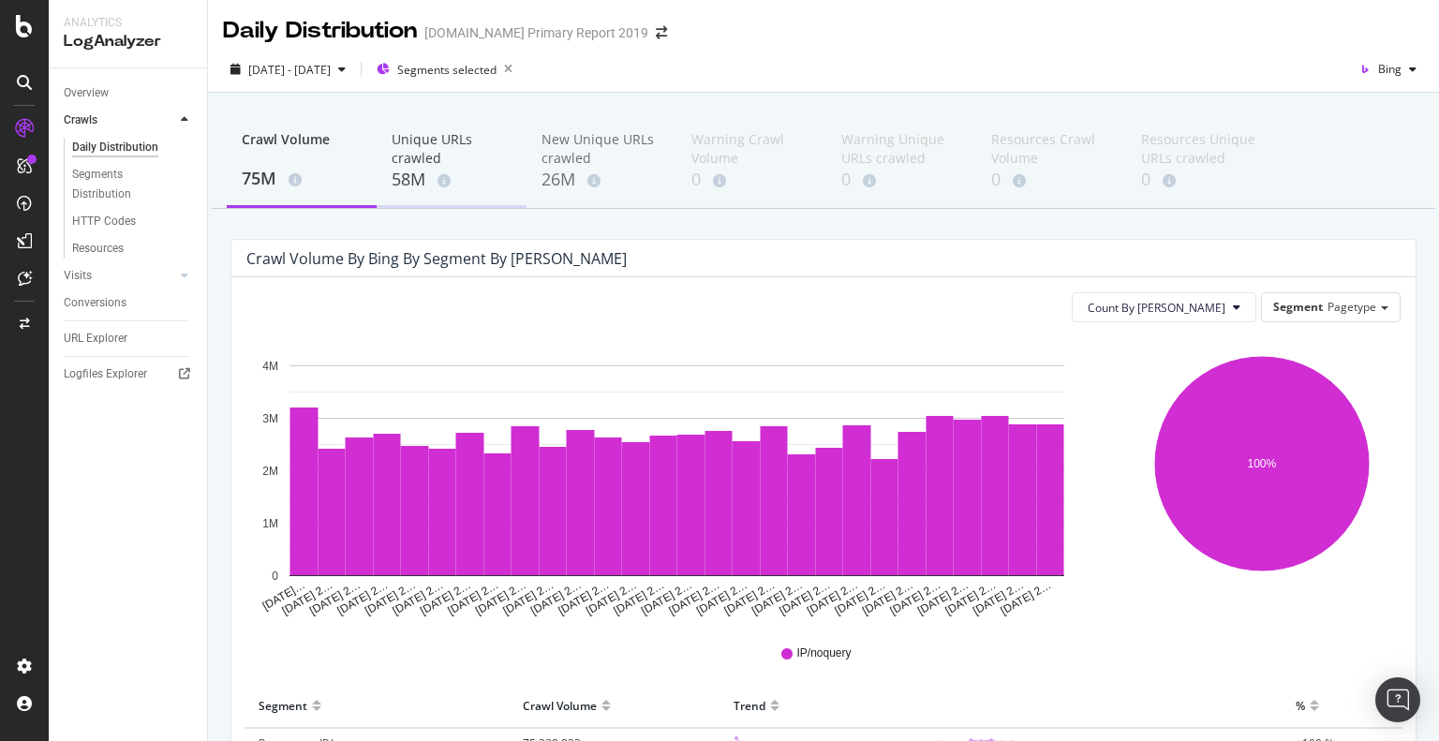
click at [454, 168] on div "58M" at bounding box center [452, 180] width 120 height 24
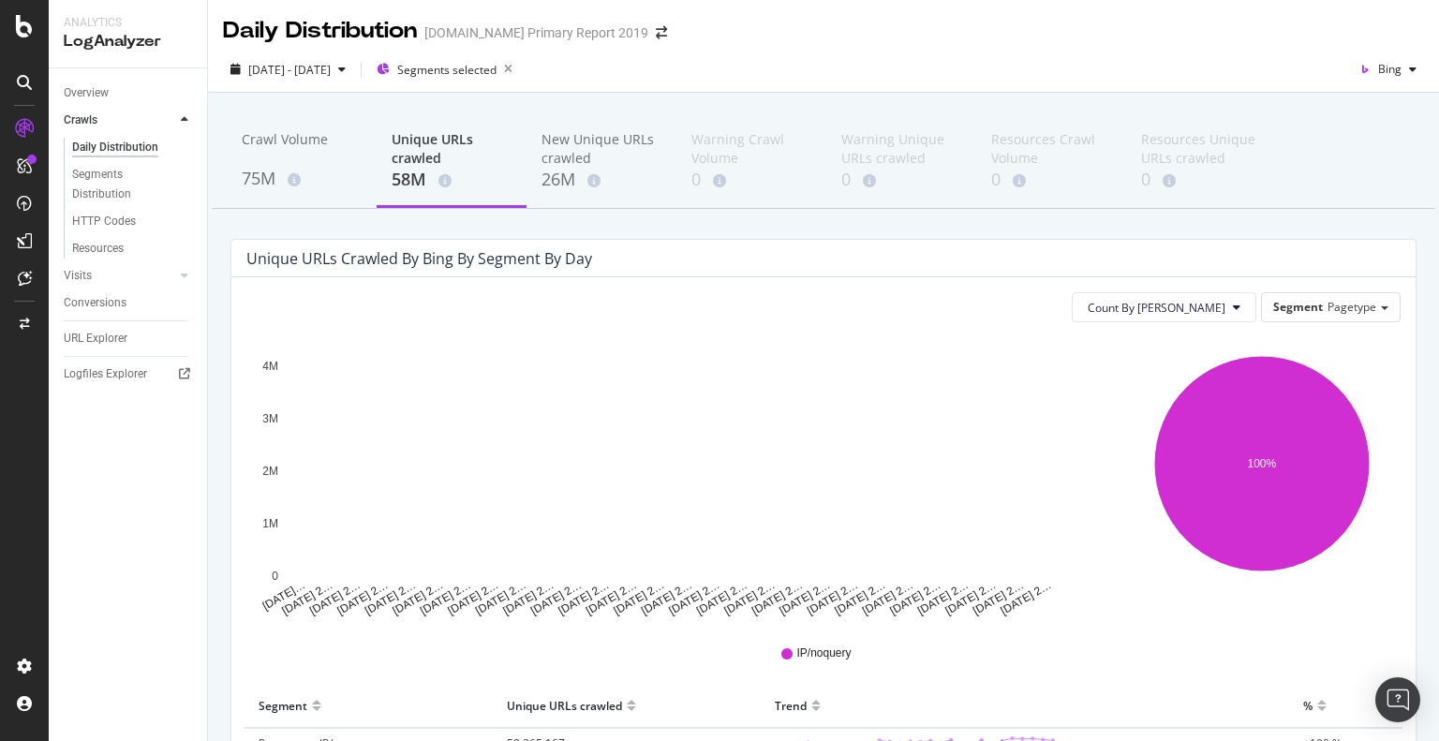
scroll to position [169, 0]
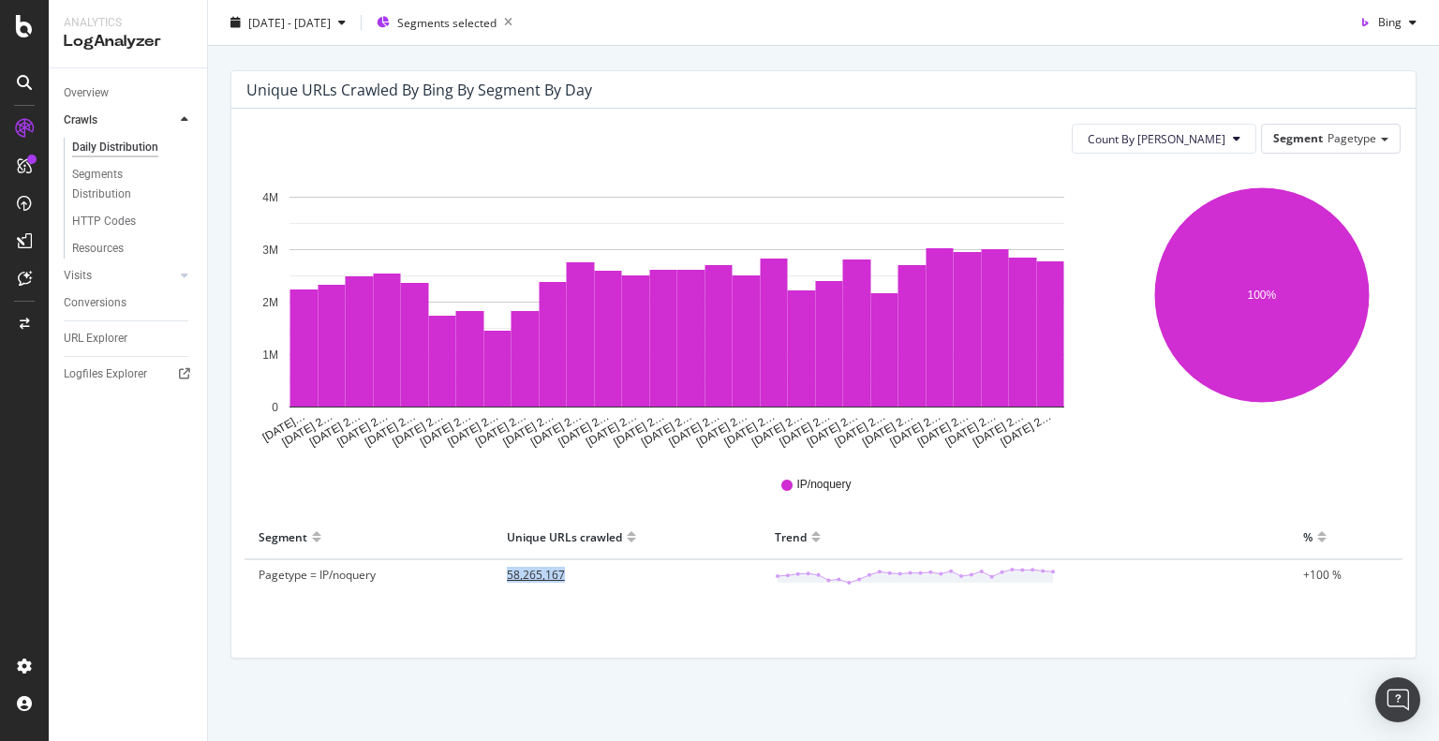
drag, startPoint x: 498, startPoint y: 569, endPoint x: 619, endPoint y: 569, distance: 120.9
click at [619, 569] on td "58,265,167" at bounding box center [627, 575] width 269 height 33
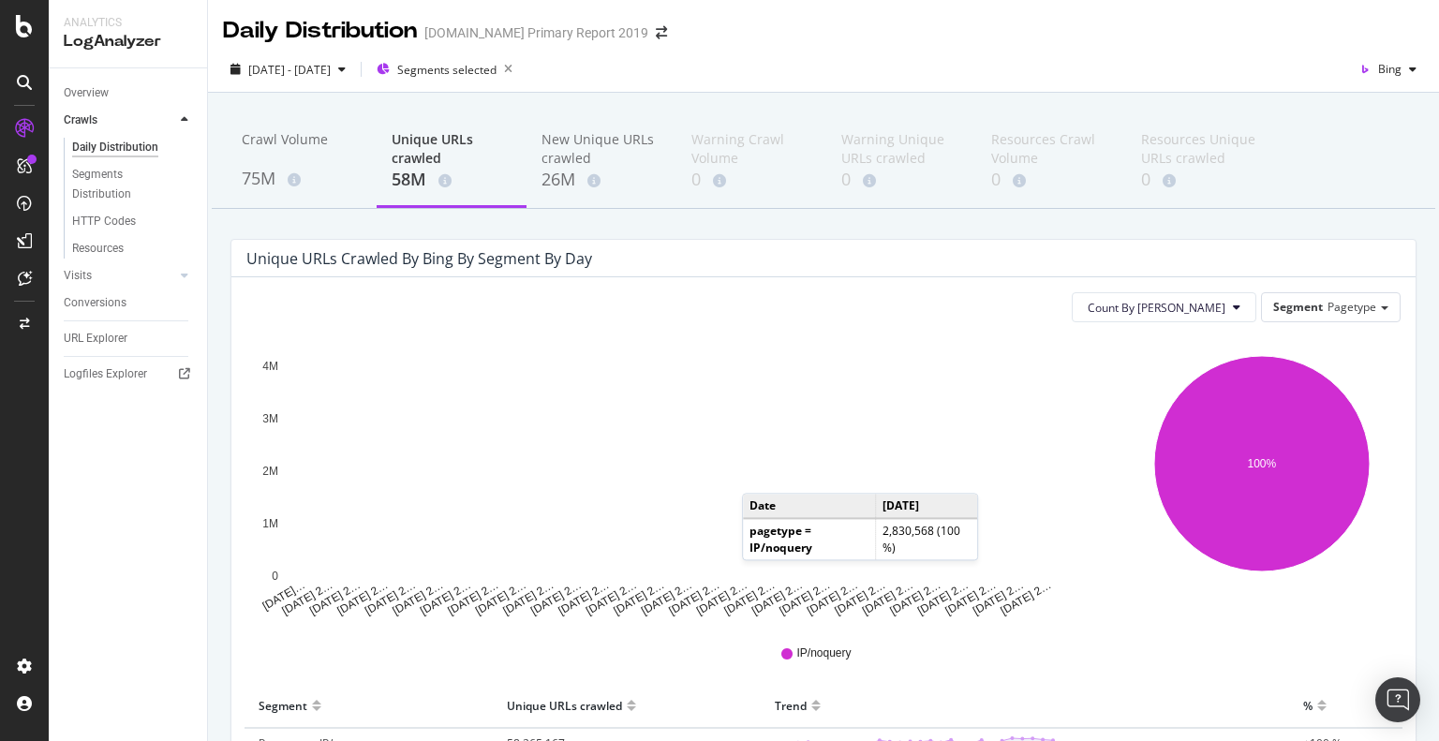
scroll to position [169, 0]
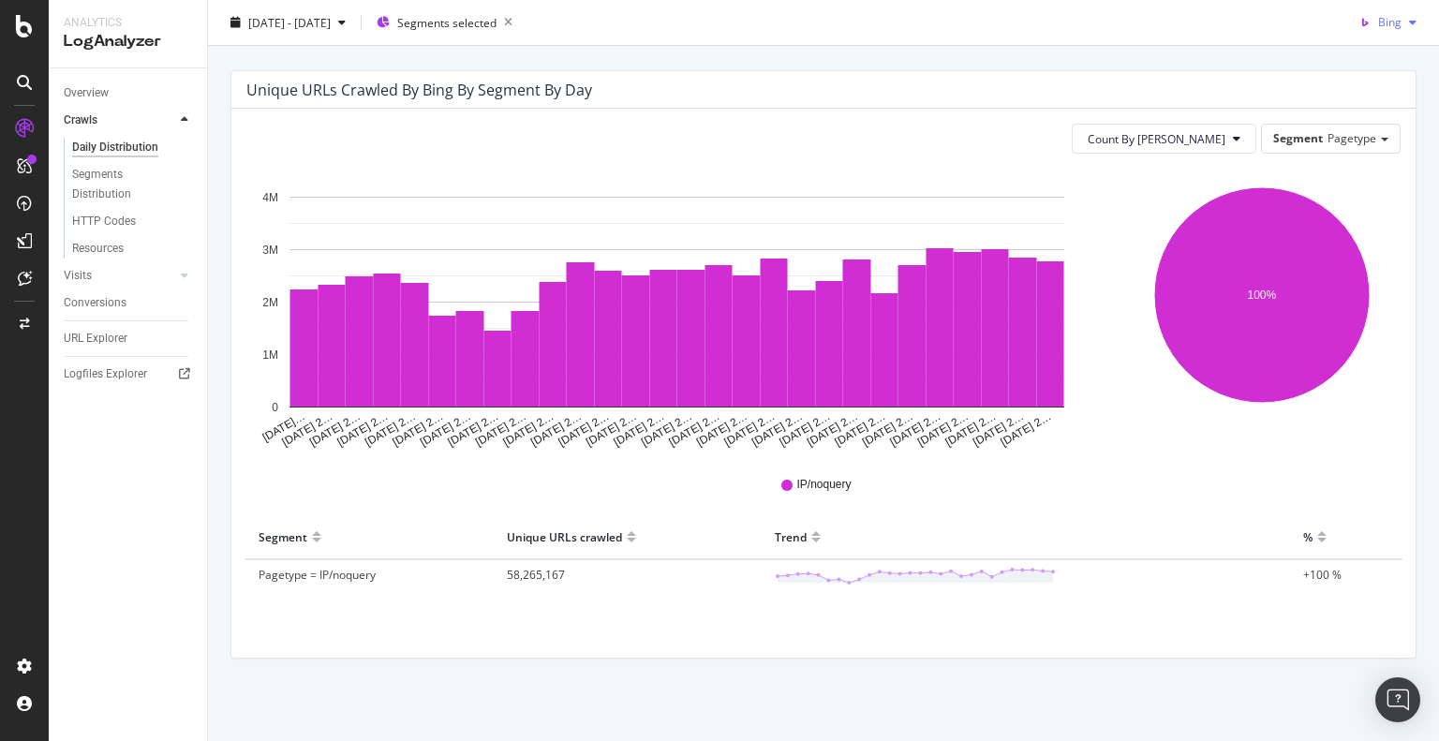
click at [1378, 23] on span "Bing" at bounding box center [1389, 22] width 23 height 16
click at [1359, 55] on span "Google" at bounding box center [1382, 60] width 69 height 17
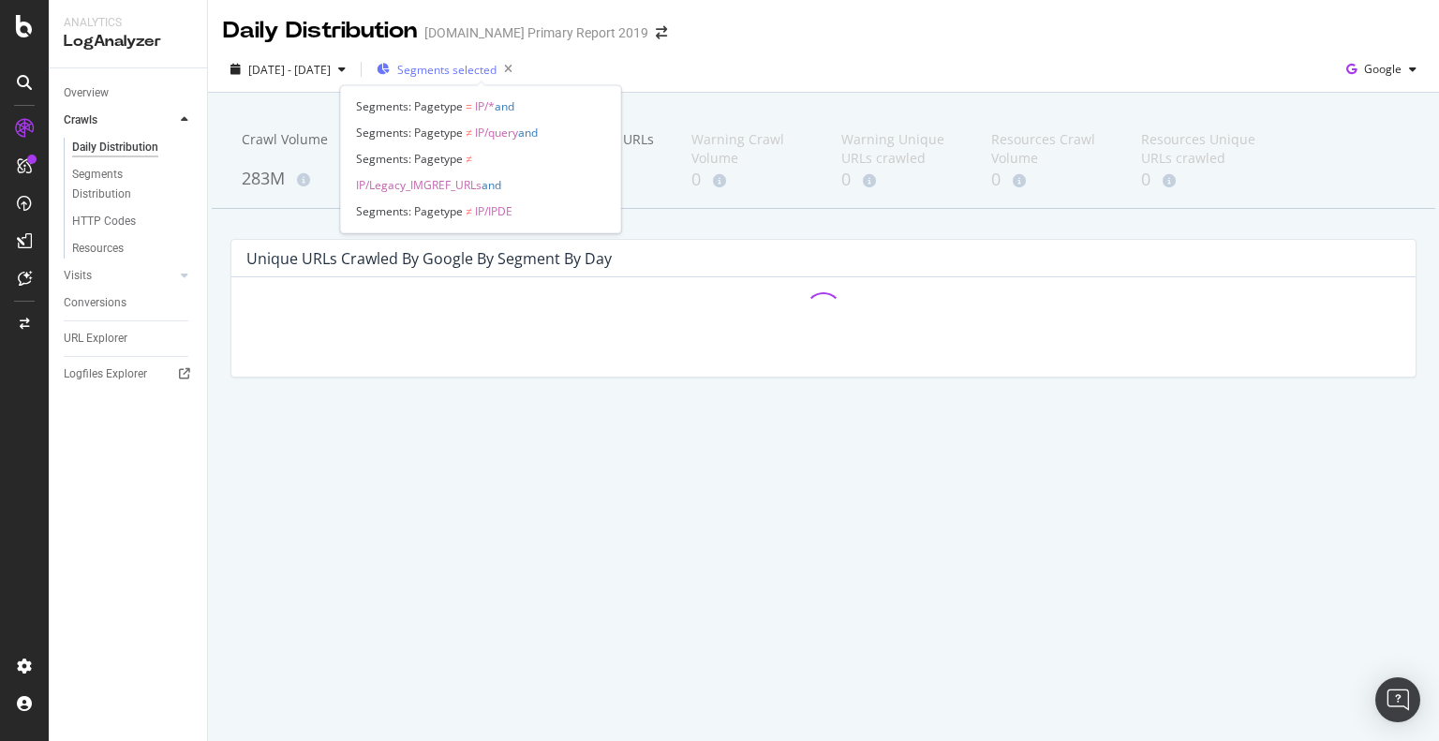
click at [485, 68] on span "Segments selected" at bounding box center [446, 70] width 99 height 16
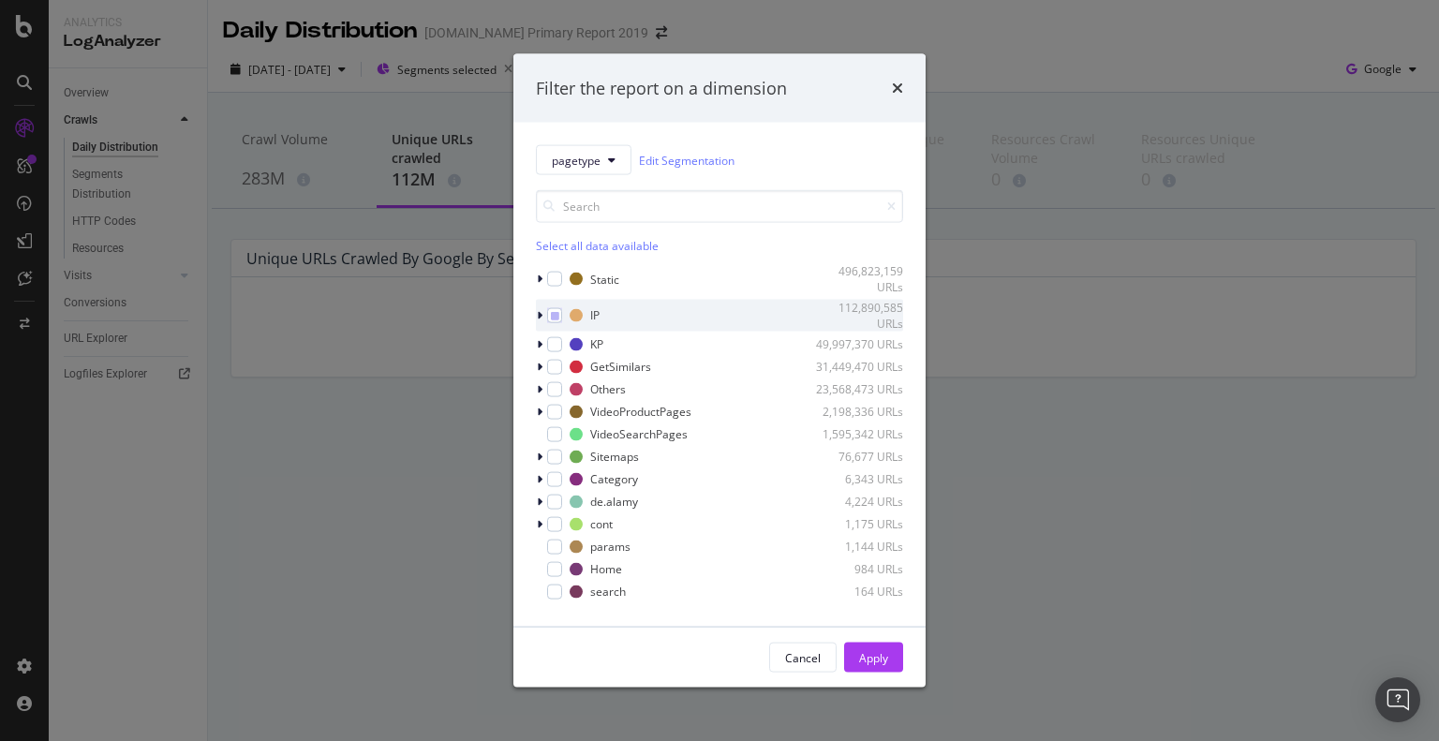
click at [540, 311] on icon "modal" at bounding box center [540, 314] width 6 height 11
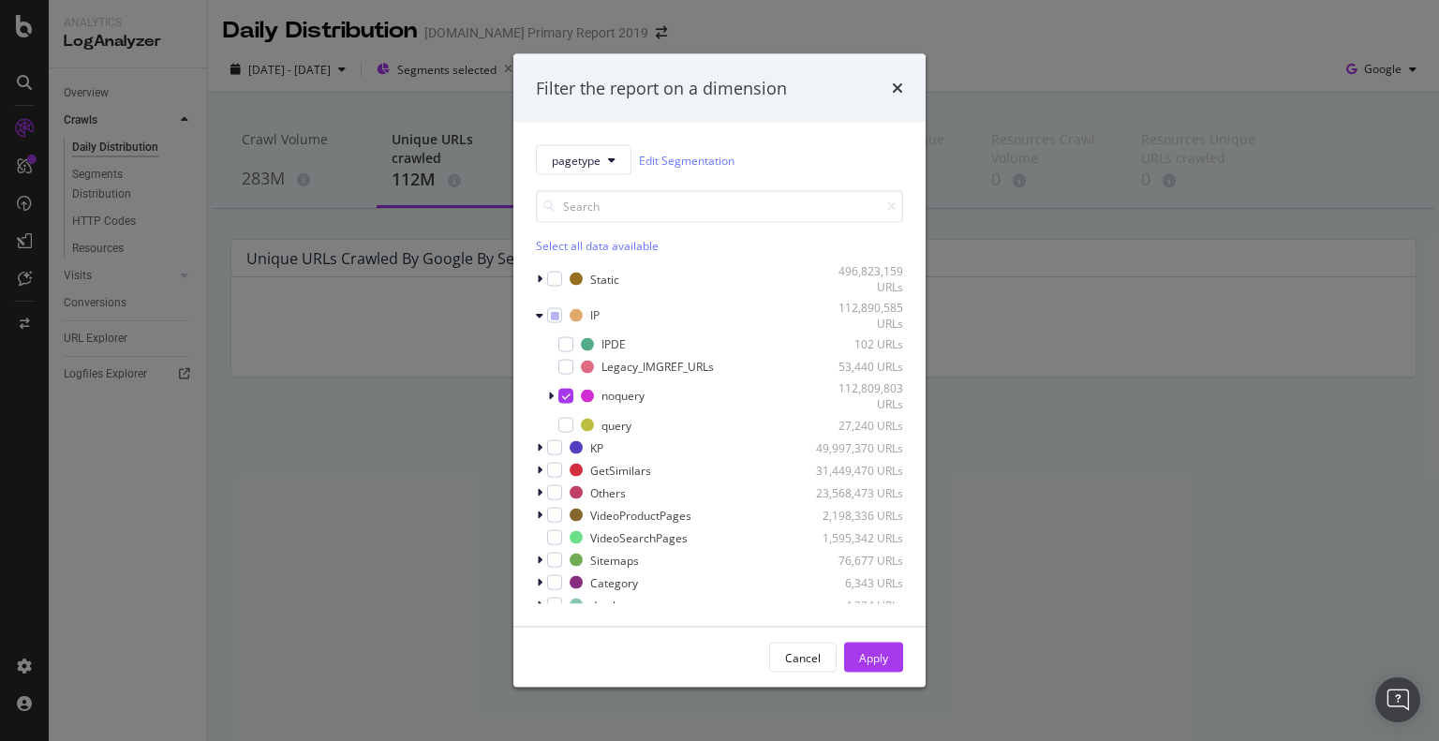
click at [375, 550] on div "Filter the report on a dimension pagetype Edit Segmentation Select all data ava…" at bounding box center [719, 370] width 1439 height 741
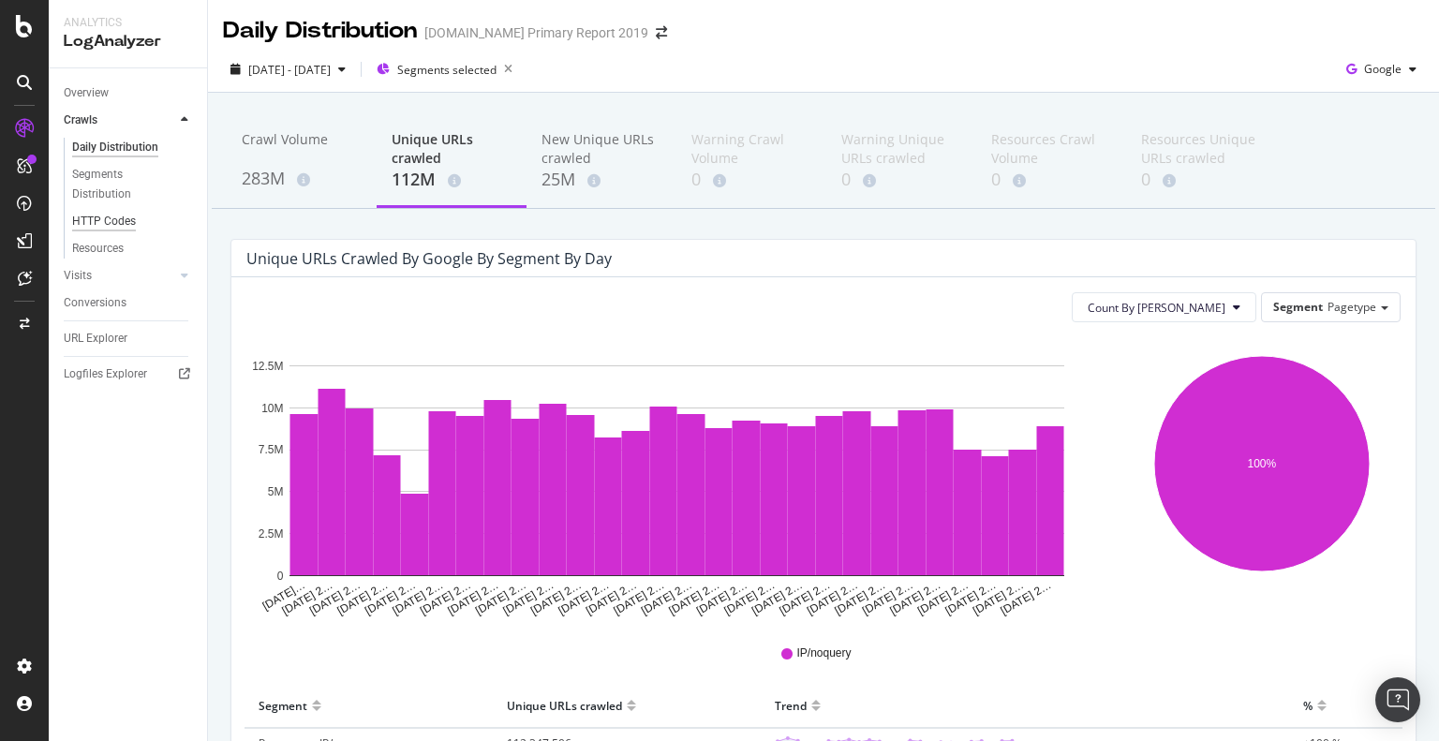
click at [108, 228] on div "HTTP Codes" at bounding box center [104, 222] width 64 height 20
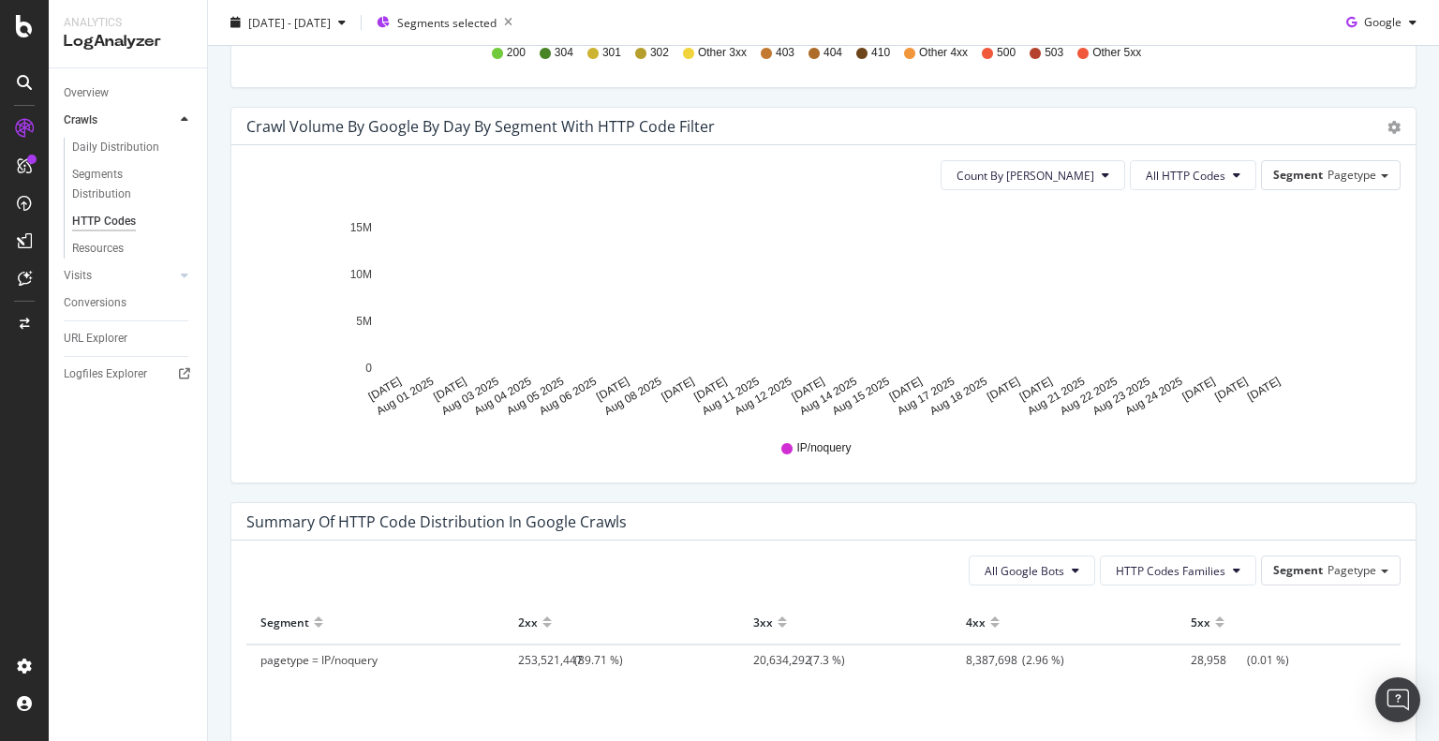
scroll to position [1194, 0]
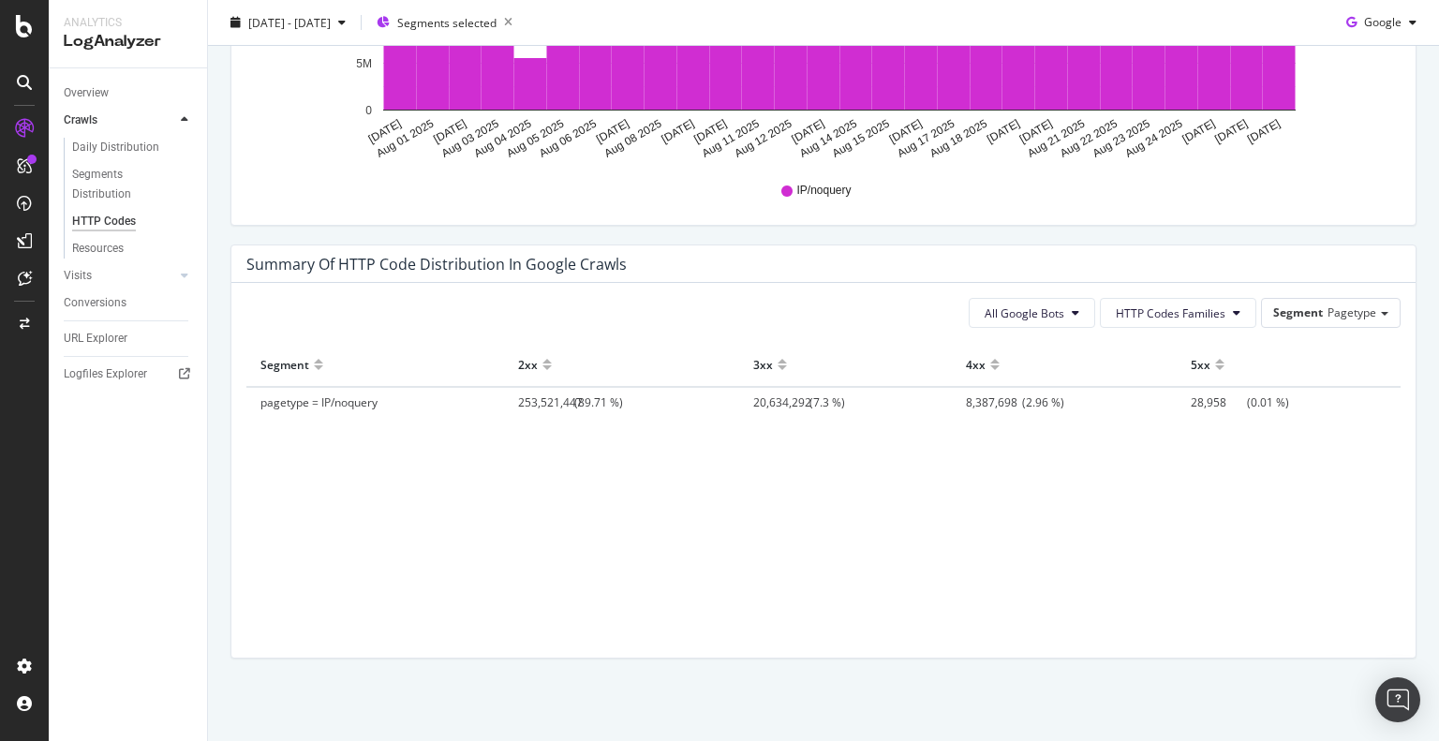
click at [518, 398] on span "253,521,447" at bounding box center [546, 402] width 56 height 16
